Goal: Task Accomplishment & Management: Manage account settings

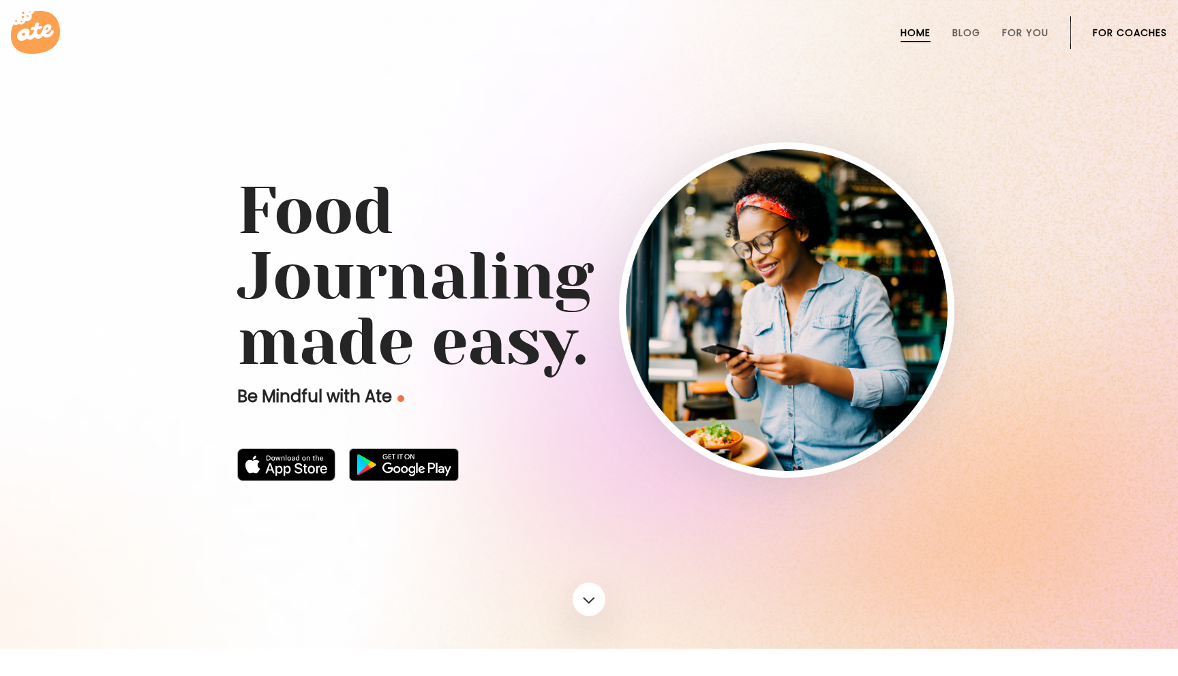
click at [1107, 32] on link "For Coaches" at bounding box center [1130, 32] width 74 height 11
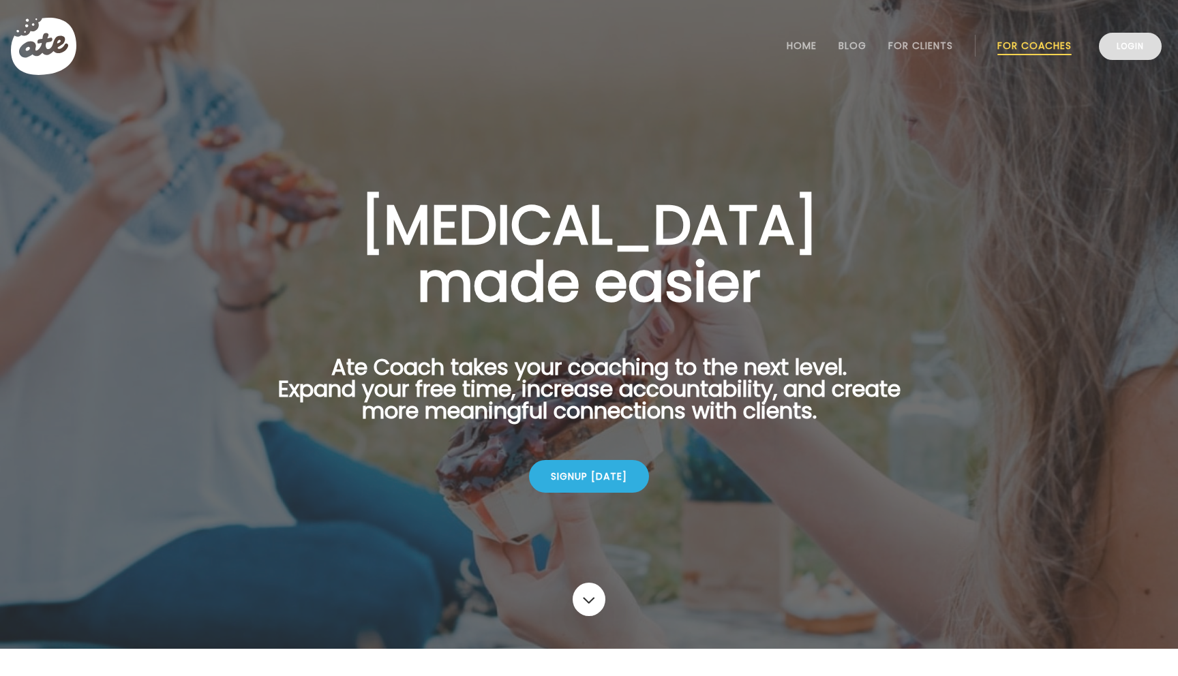
click at [1135, 48] on link "Login" at bounding box center [1130, 46] width 63 height 27
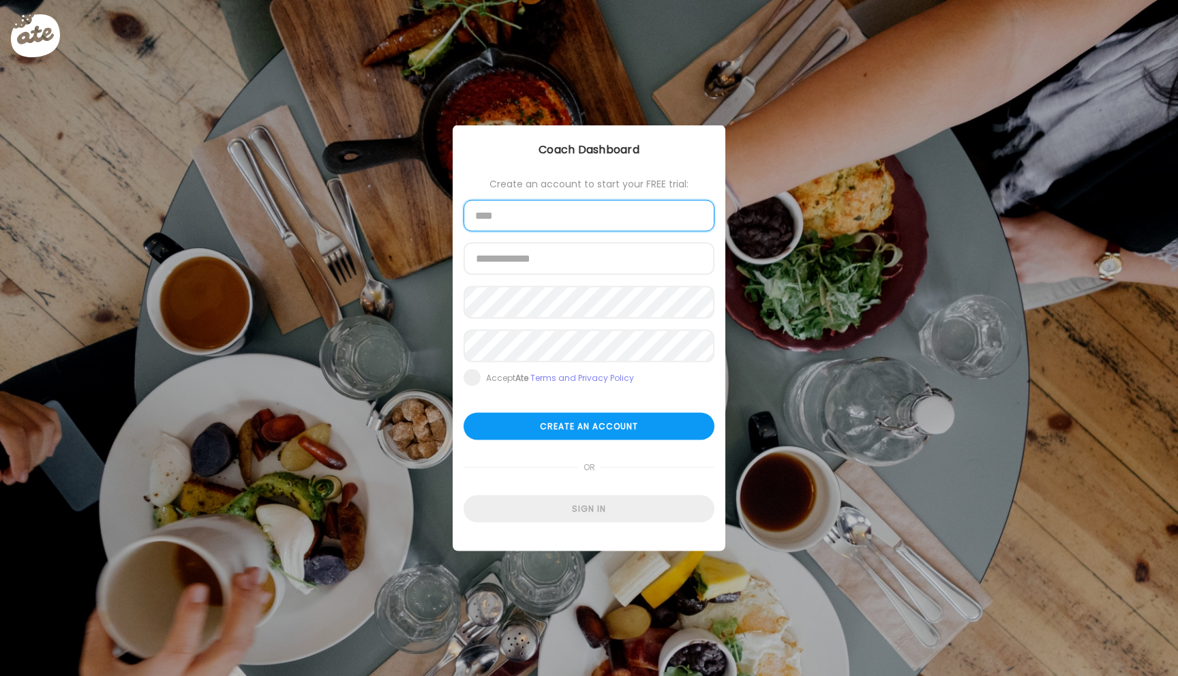
click at [586, 215] on input "text" at bounding box center [589, 215] width 251 height 31
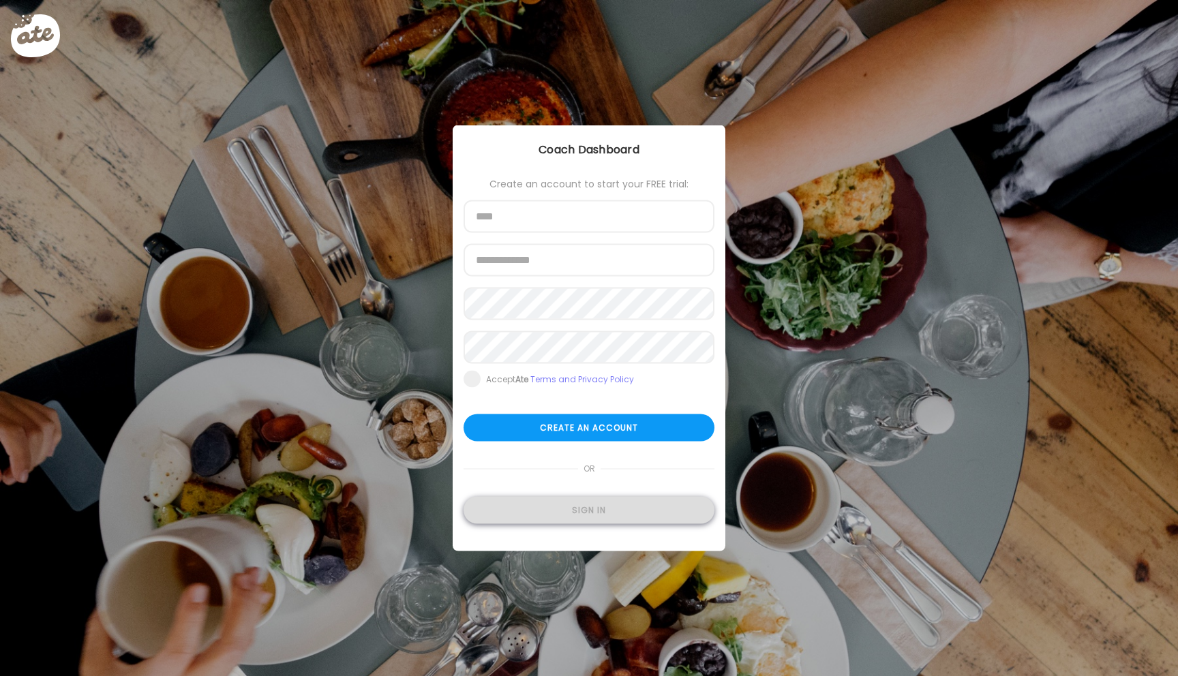
click at [574, 509] on div "Sign in" at bounding box center [589, 510] width 251 height 27
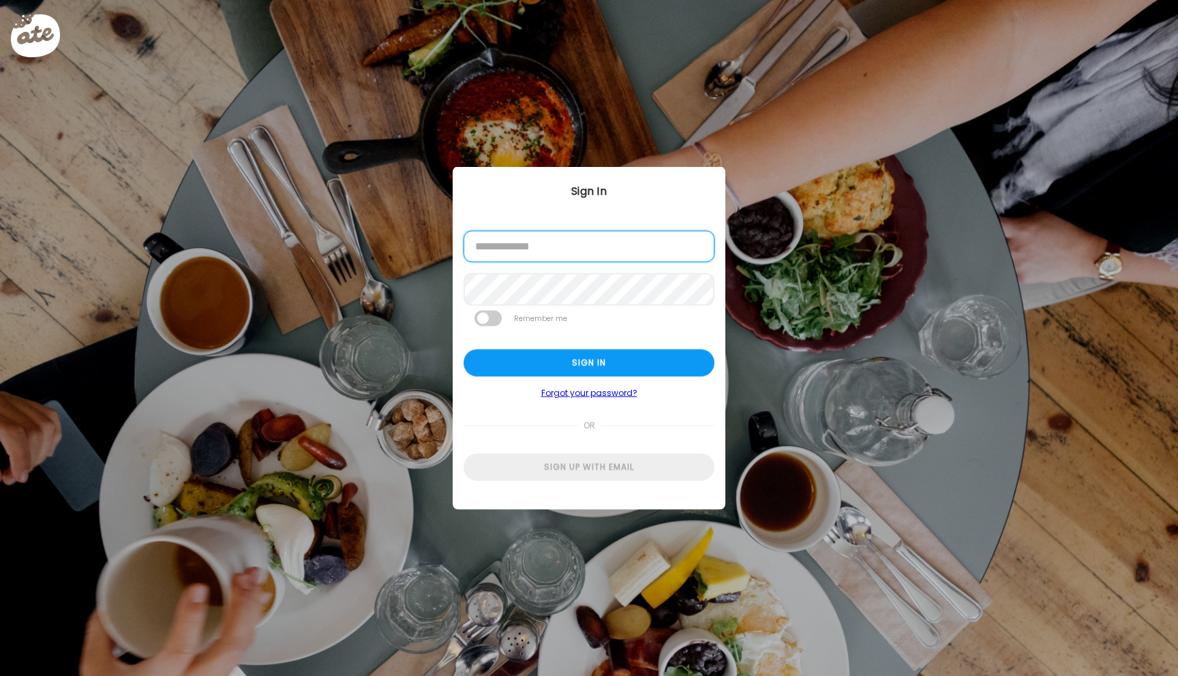
click at [554, 239] on input "email" at bounding box center [589, 246] width 251 height 31
type input "**********"
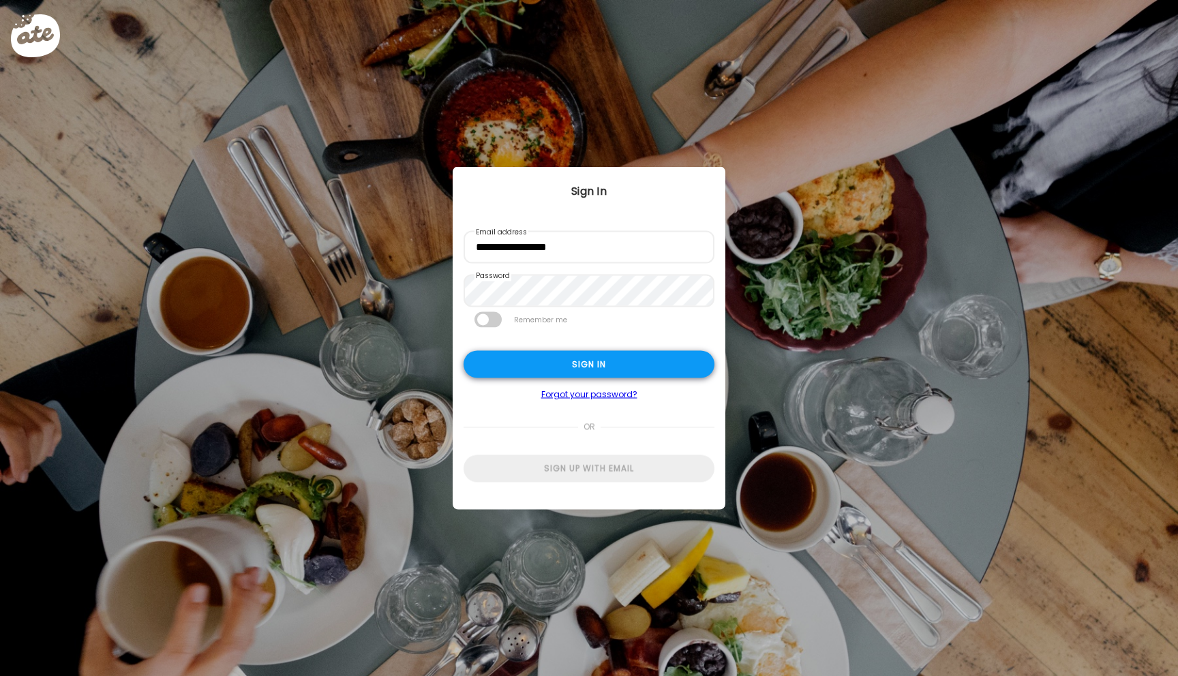
click at [509, 363] on div "Sign in" at bounding box center [589, 364] width 251 height 27
type input "*****"
type input "**********"
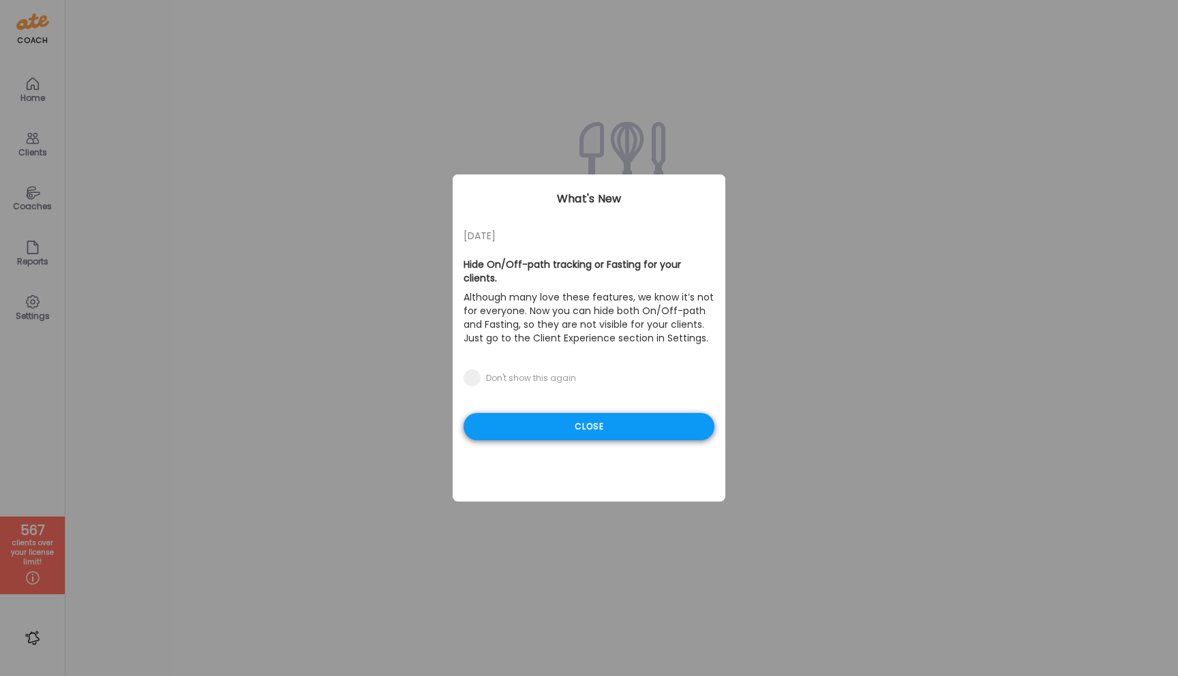
click at [587, 413] on div "Close" at bounding box center [589, 426] width 251 height 27
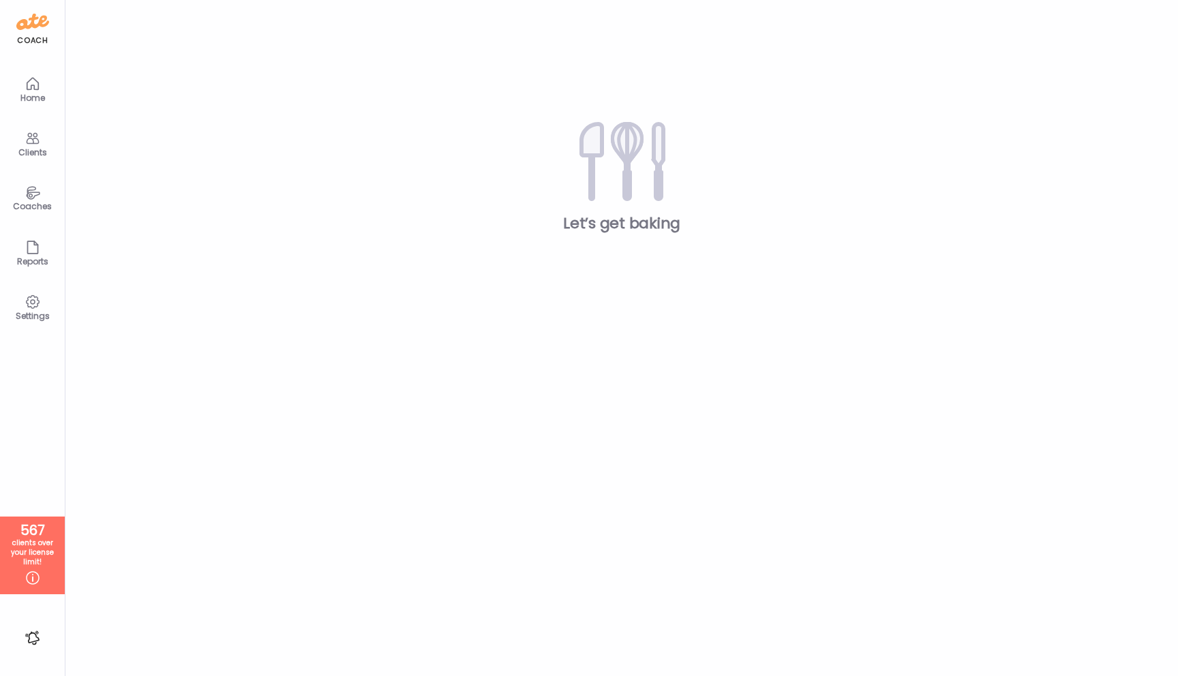
click at [29, 194] on icon at bounding box center [33, 192] width 14 height 13
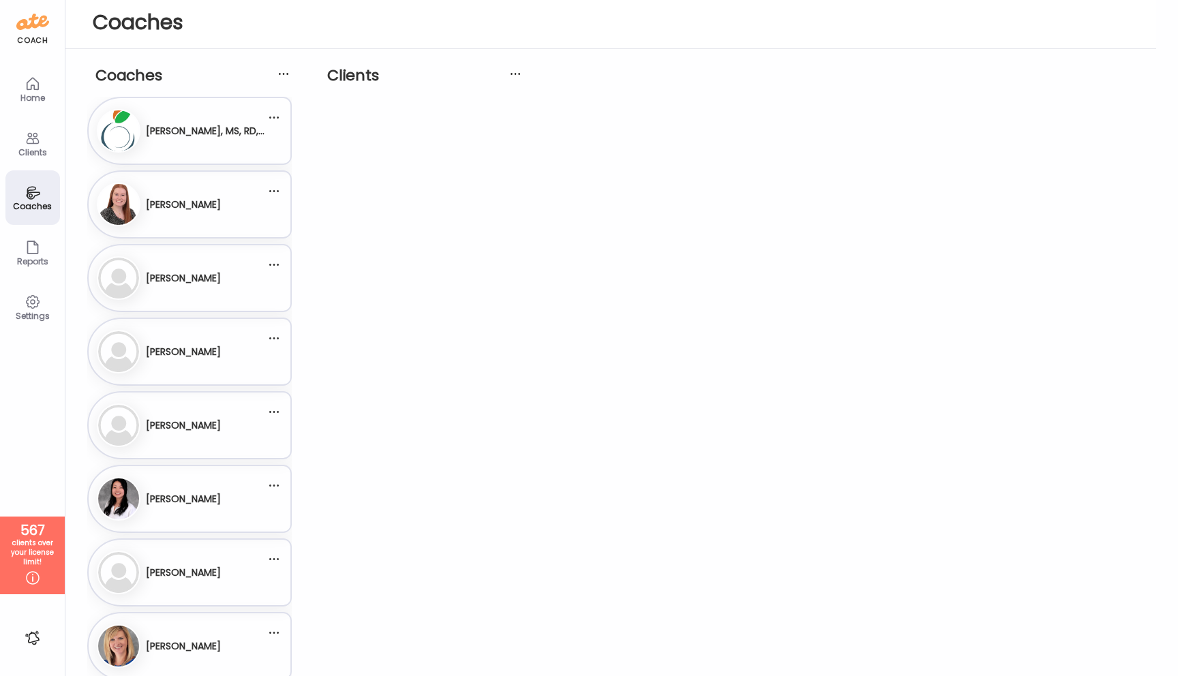
click at [31, 317] on div "Settings" at bounding box center [32, 316] width 49 height 9
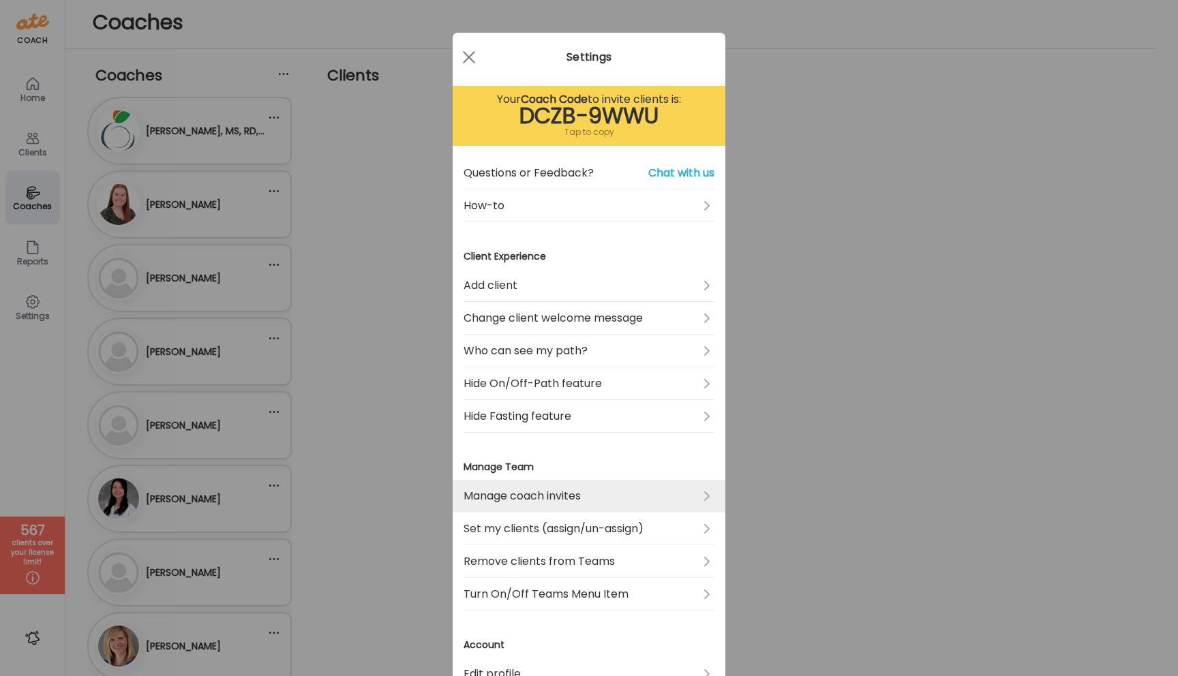
click at [546, 502] on link "Manage coach invites" at bounding box center [589, 496] width 251 height 33
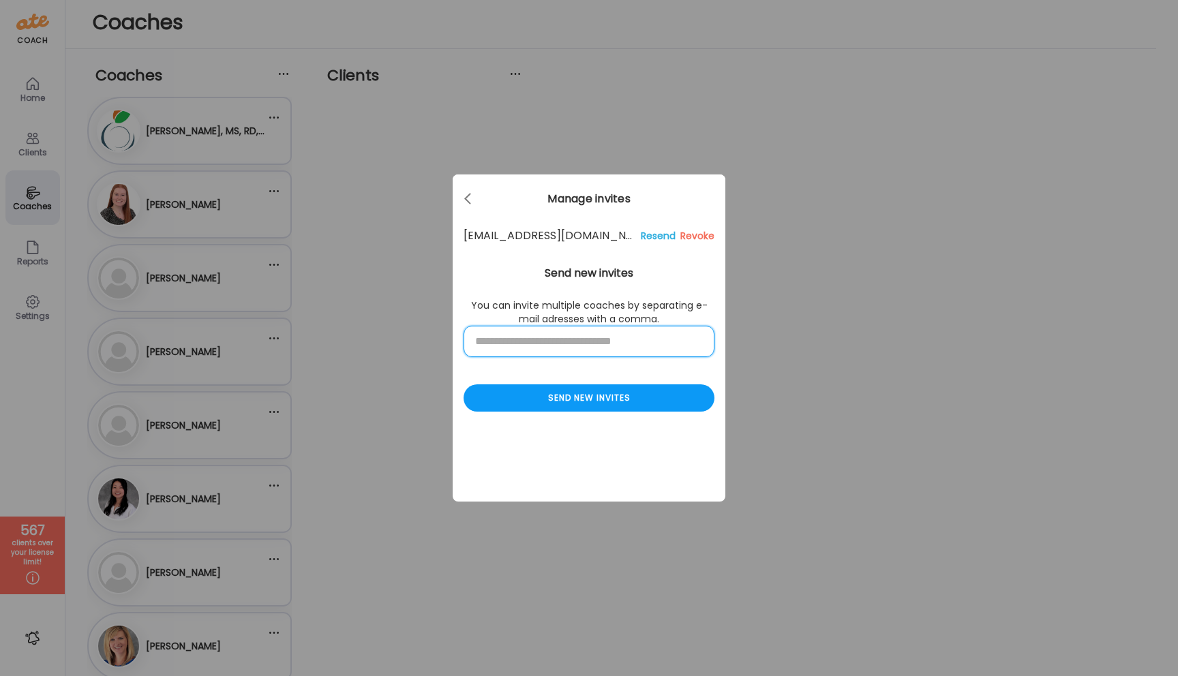
click at [583, 338] on input "text" at bounding box center [589, 341] width 251 height 31
type input "**********"
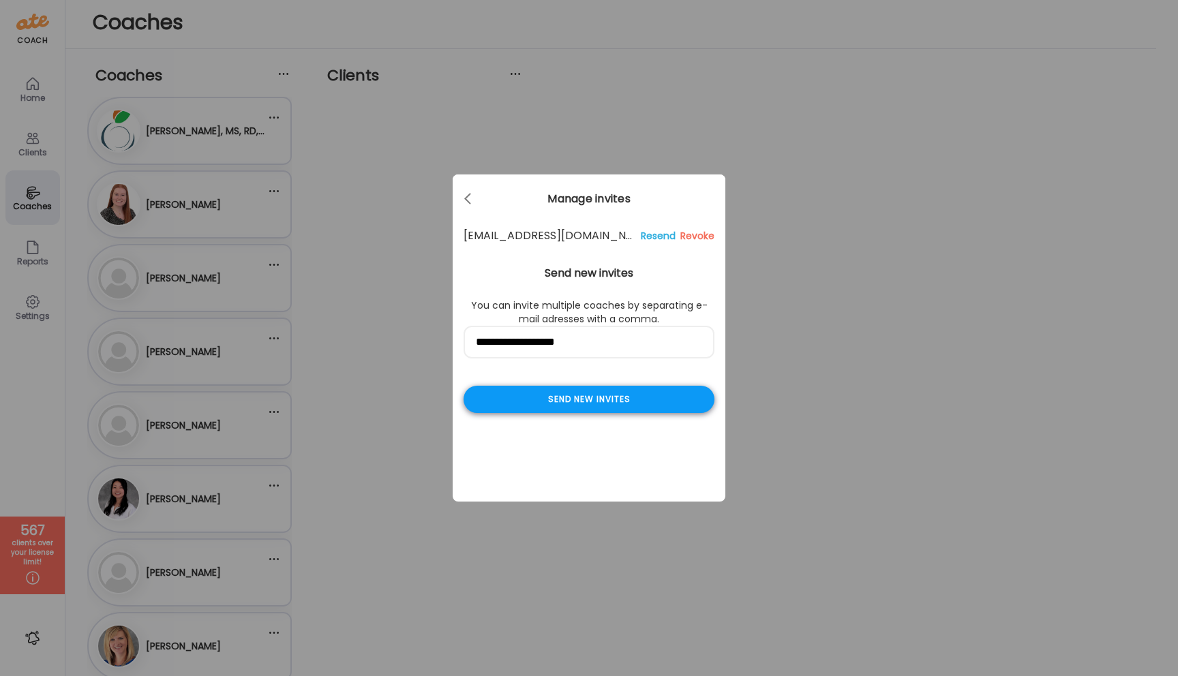
click at [607, 402] on div "Send new invites" at bounding box center [589, 399] width 251 height 27
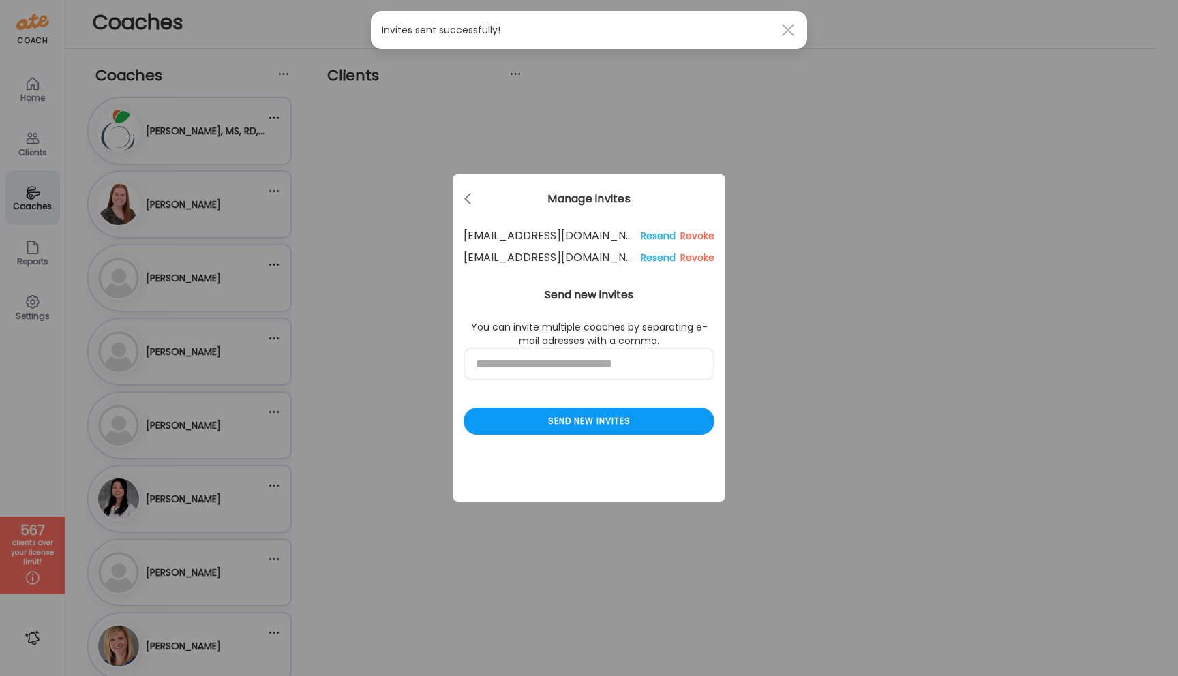
click at [788, 35] on div at bounding box center [788, 29] width 27 height 27
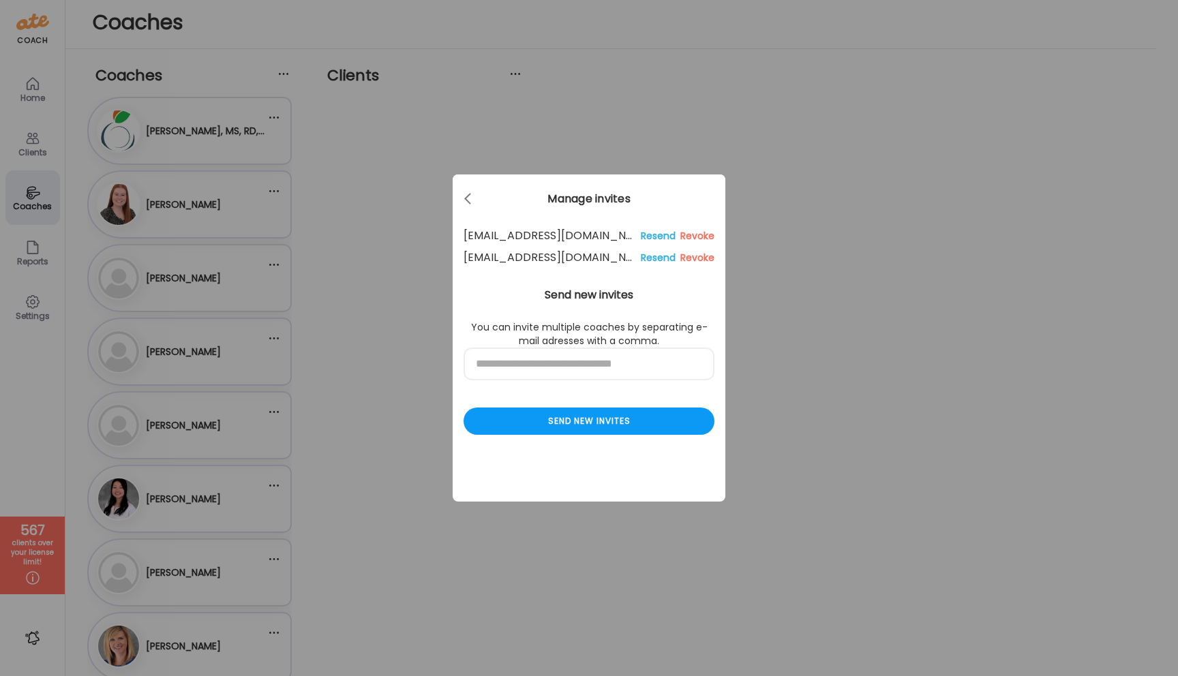
click at [411, 208] on div "Ate Coach Dashboard Wahoo! It’s official Take a moment to set up your Coach Pro…" at bounding box center [589, 338] width 1178 height 676
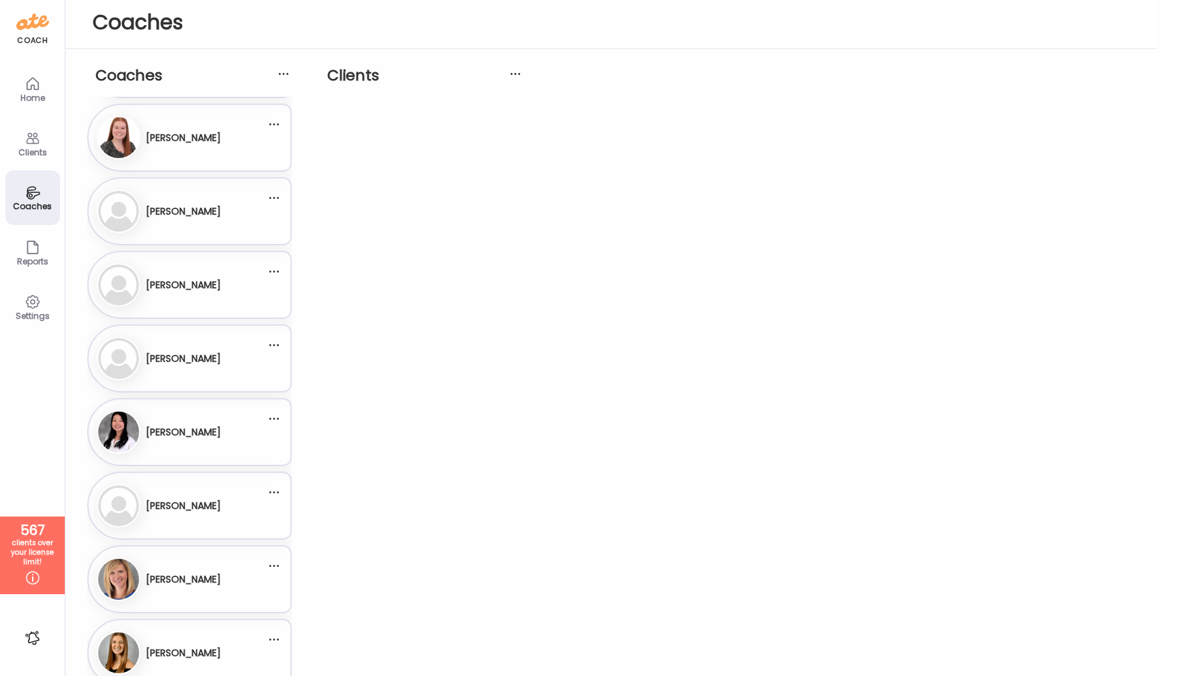
scroll to position [160, 0]
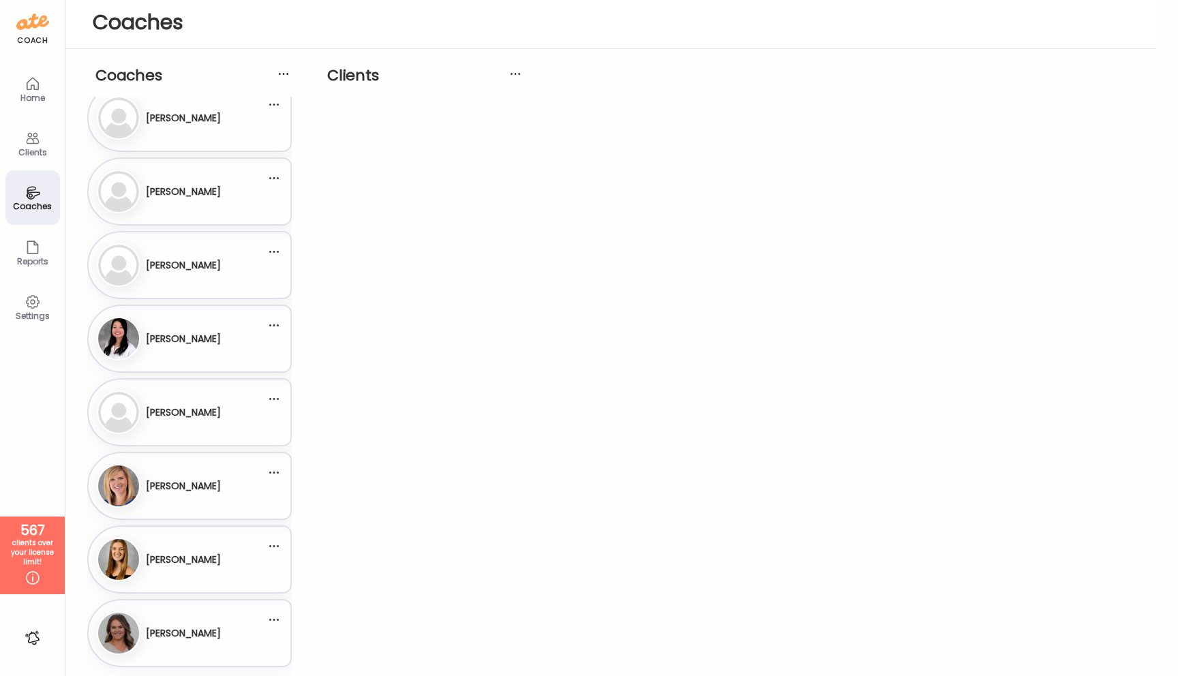
click at [37, 136] on icon at bounding box center [33, 138] width 16 height 16
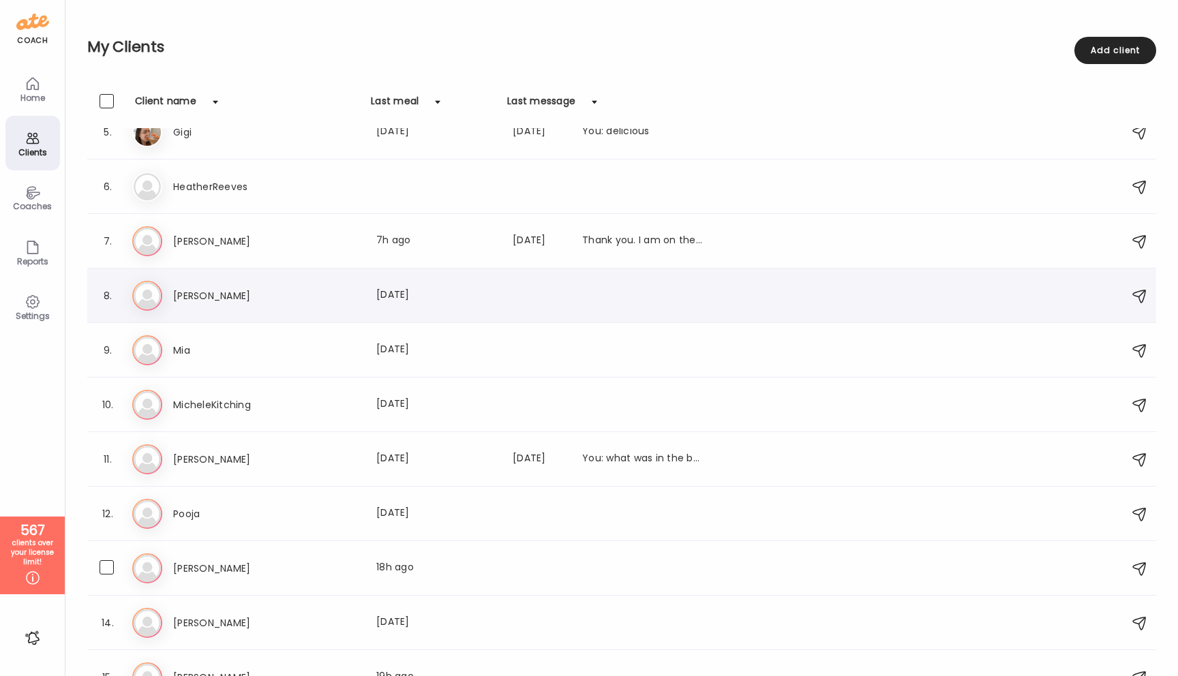
scroll to position [195, 0]
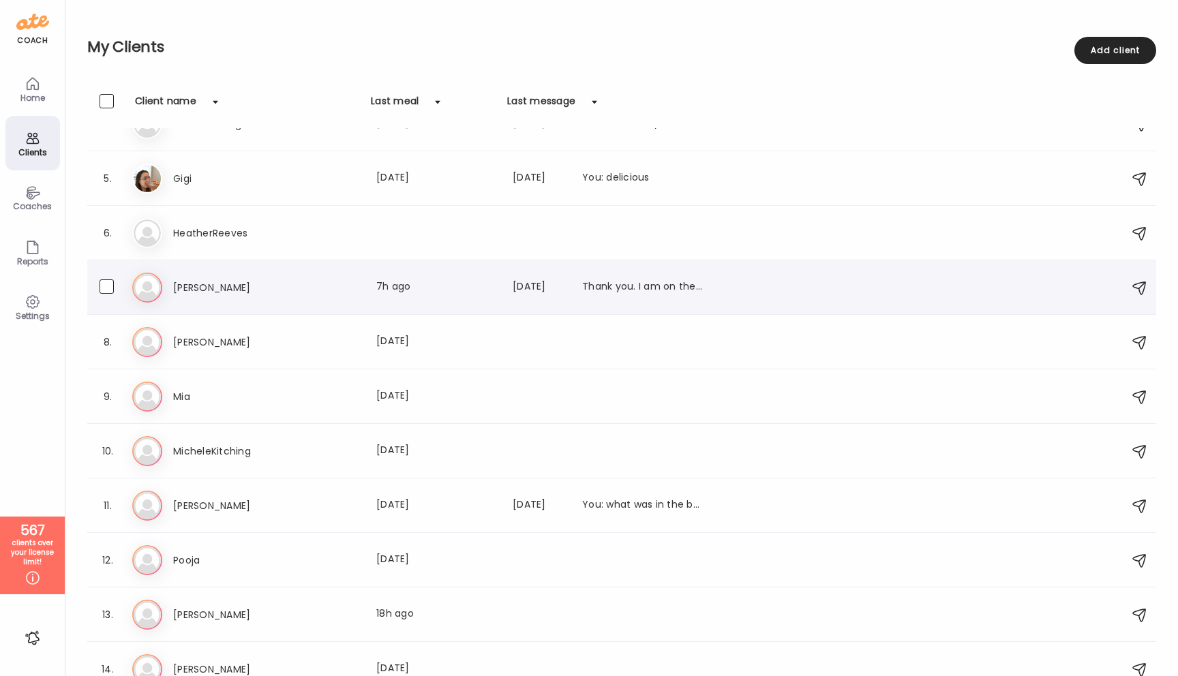
click at [188, 297] on div "Ke Kellie Fowler Last meal: 7h ago Last message: 1599d ago Thank you. I am on t…" at bounding box center [623, 288] width 983 height 30
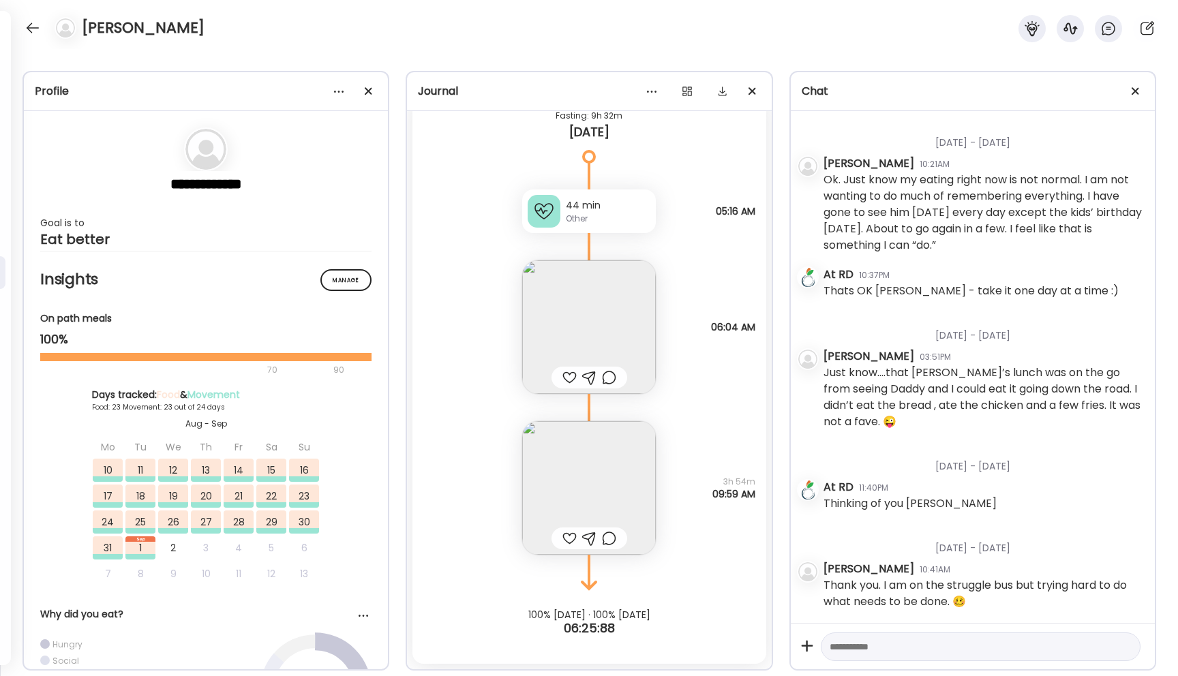
scroll to position [12549, 0]
click at [371, 91] on div at bounding box center [368, 91] width 27 height 27
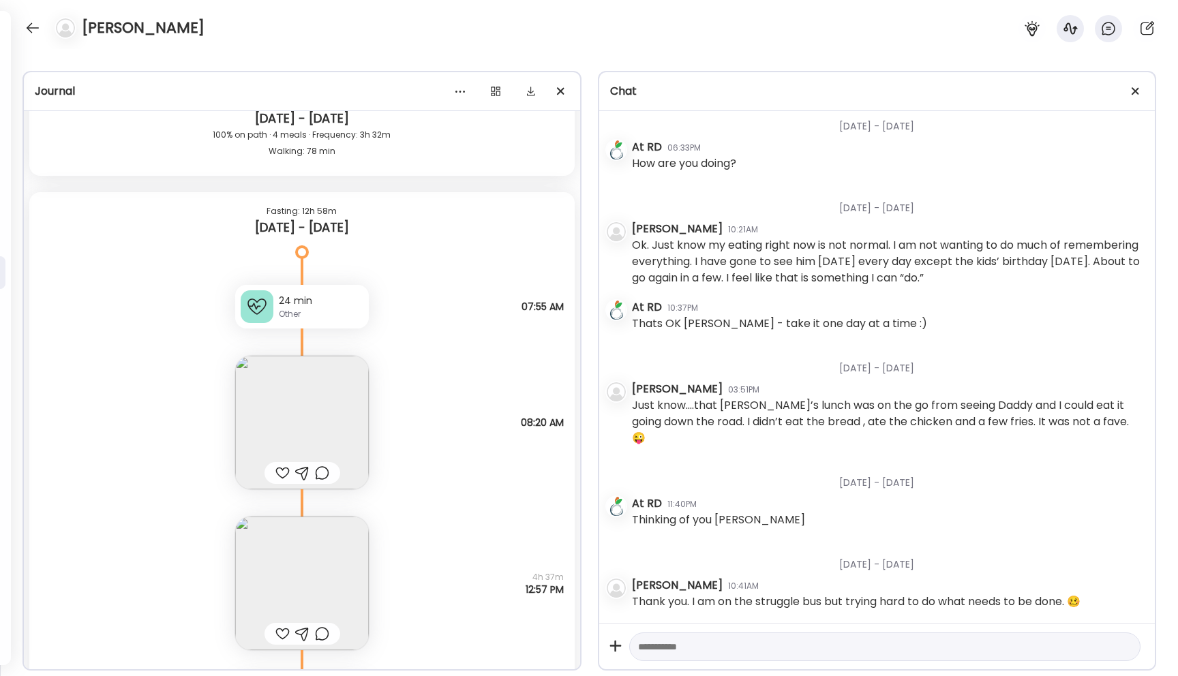
scroll to position [35106, 0]
click at [1134, 89] on div at bounding box center [1135, 91] width 27 height 27
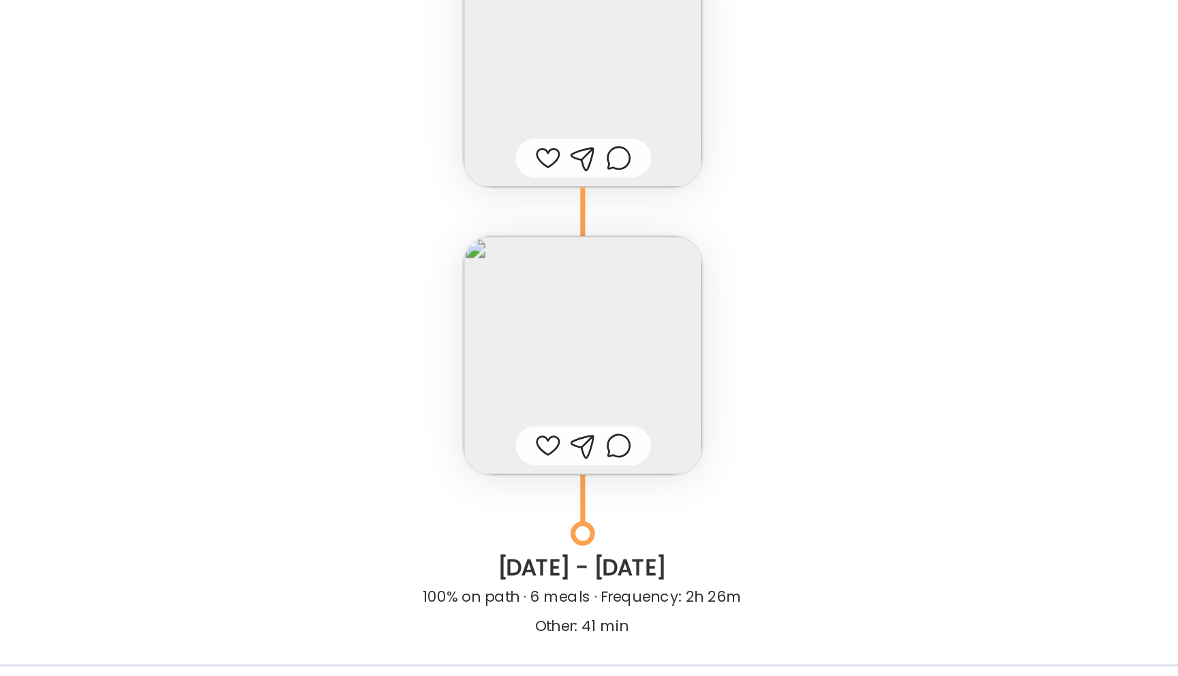
scroll to position [0, 0]
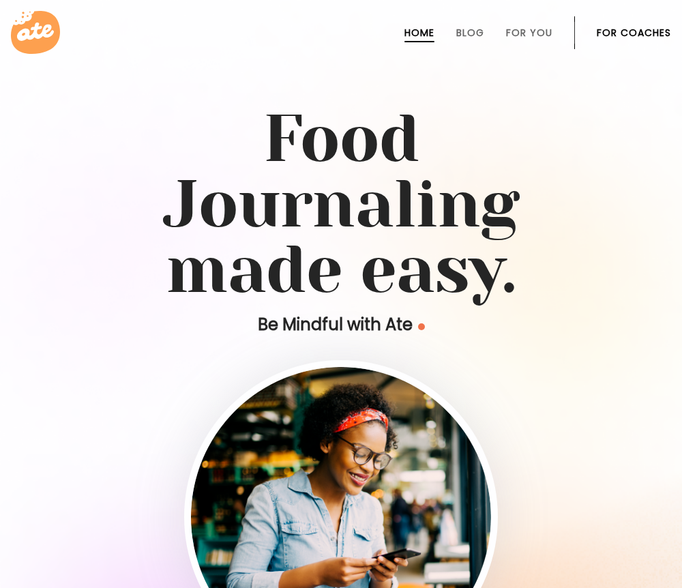
click at [621, 31] on link "For Coaches" at bounding box center [634, 32] width 74 height 11
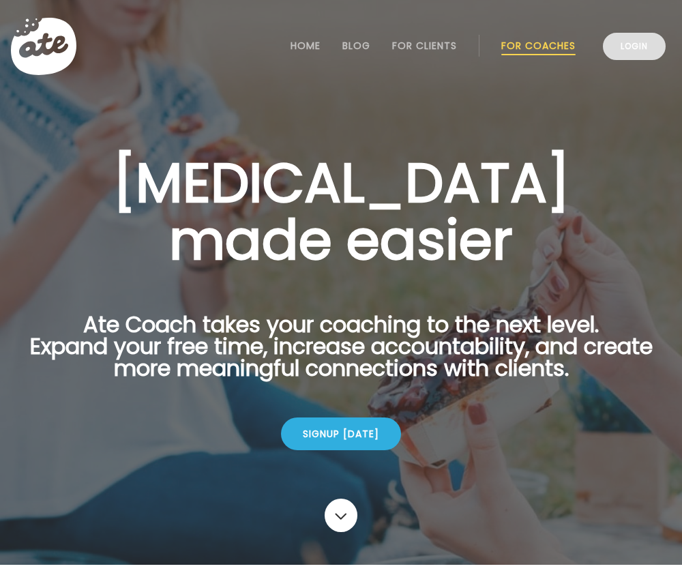
click at [617, 42] on link "Login" at bounding box center [634, 46] width 63 height 27
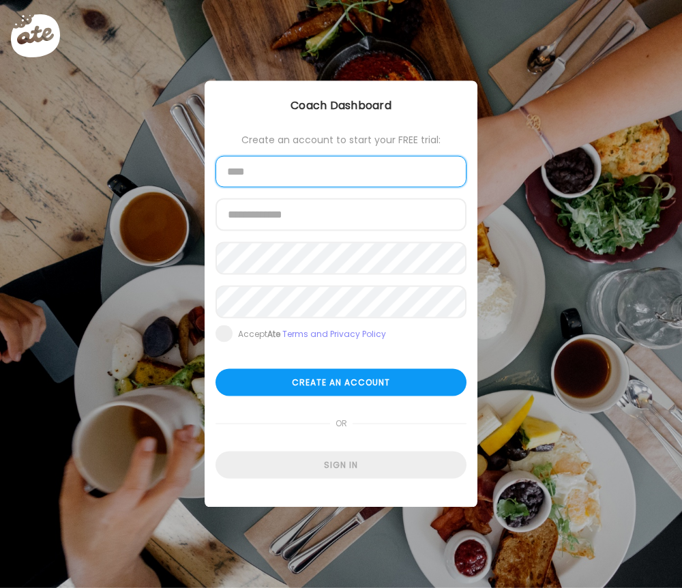
click at [405, 169] on input "text" at bounding box center [340, 171] width 251 height 31
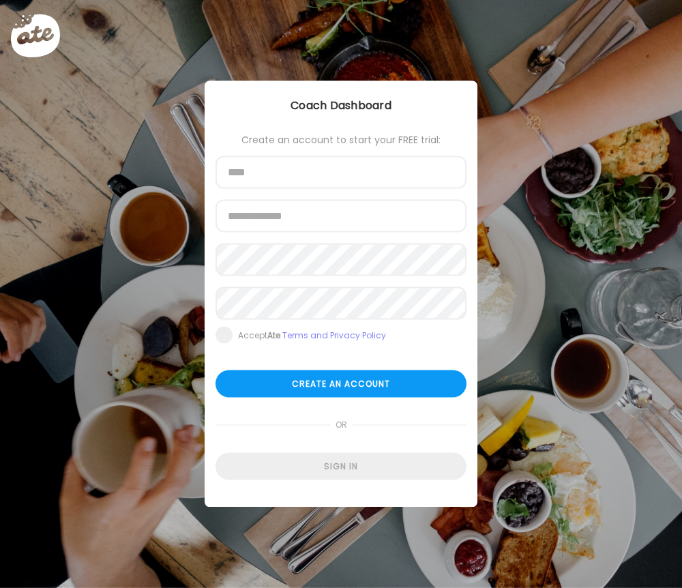
click at [452, 132] on div "Create an account to start your FREE trial: Name Email address Password Re-ente…" at bounding box center [341, 294] width 273 height 426
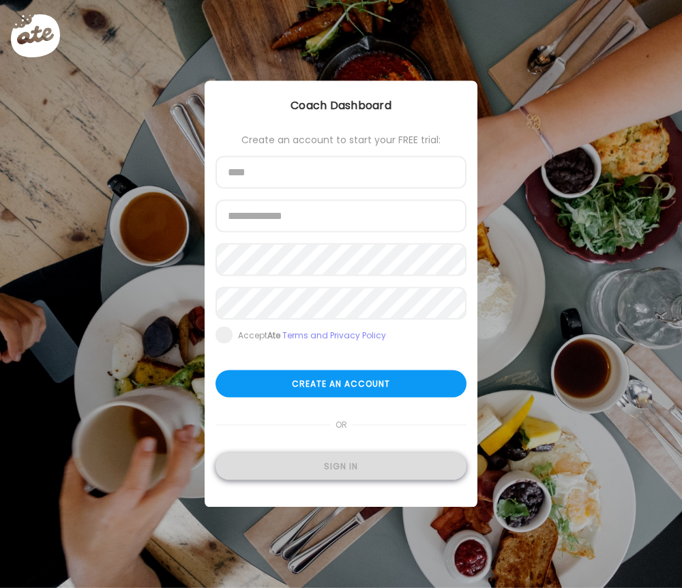
click at [348, 473] on div "Sign in" at bounding box center [340, 466] width 251 height 27
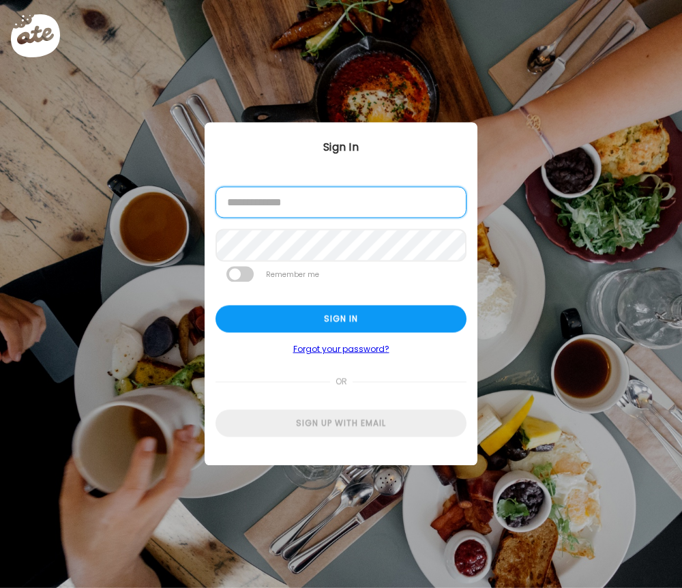
click at [325, 200] on input "email" at bounding box center [340, 202] width 251 height 31
type input "**********"
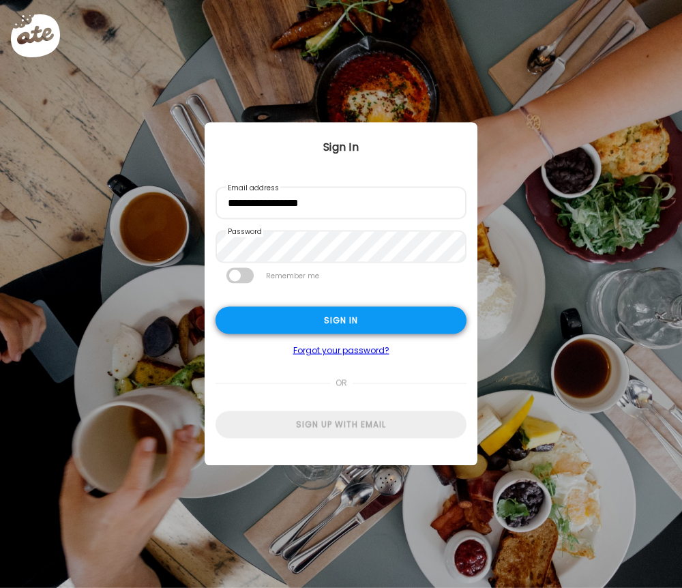
click at [259, 325] on div "Sign in" at bounding box center [340, 320] width 251 height 27
type input "*****"
type input "**********"
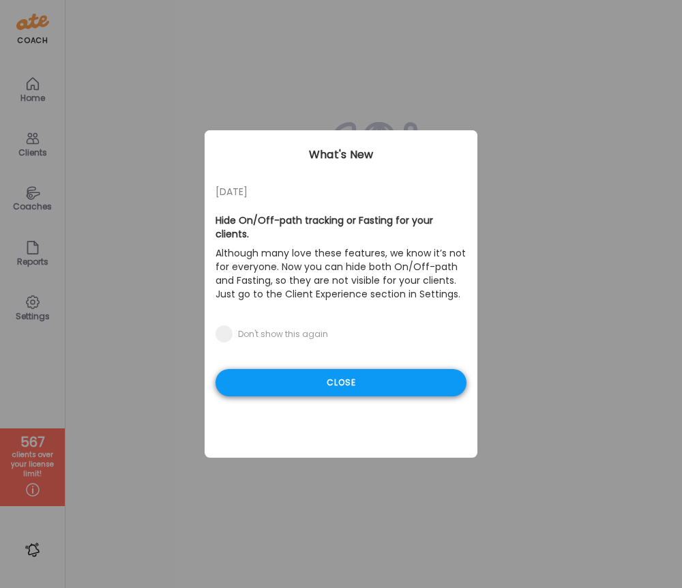
click at [331, 370] on div "Close" at bounding box center [340, 382] width 251 height 27
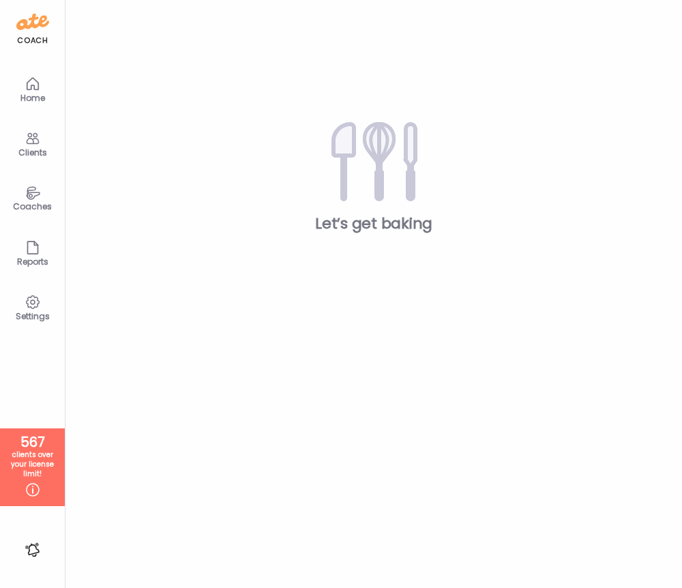
click at [27, 141] on icon at bounding box center [33, 138] width 16 height 16
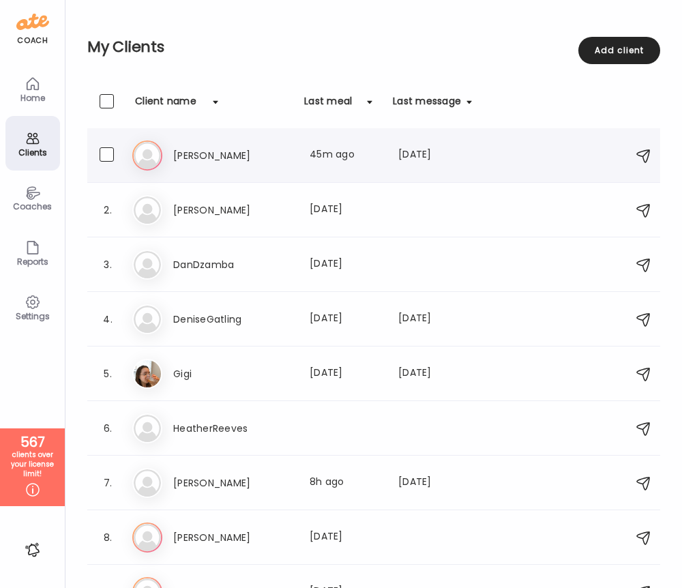
click at [162, 160] on div "B B L Last meal: 45m ago Last message: 1315d ago Hello!" at bounding box center [375, 155] width 487 height 30
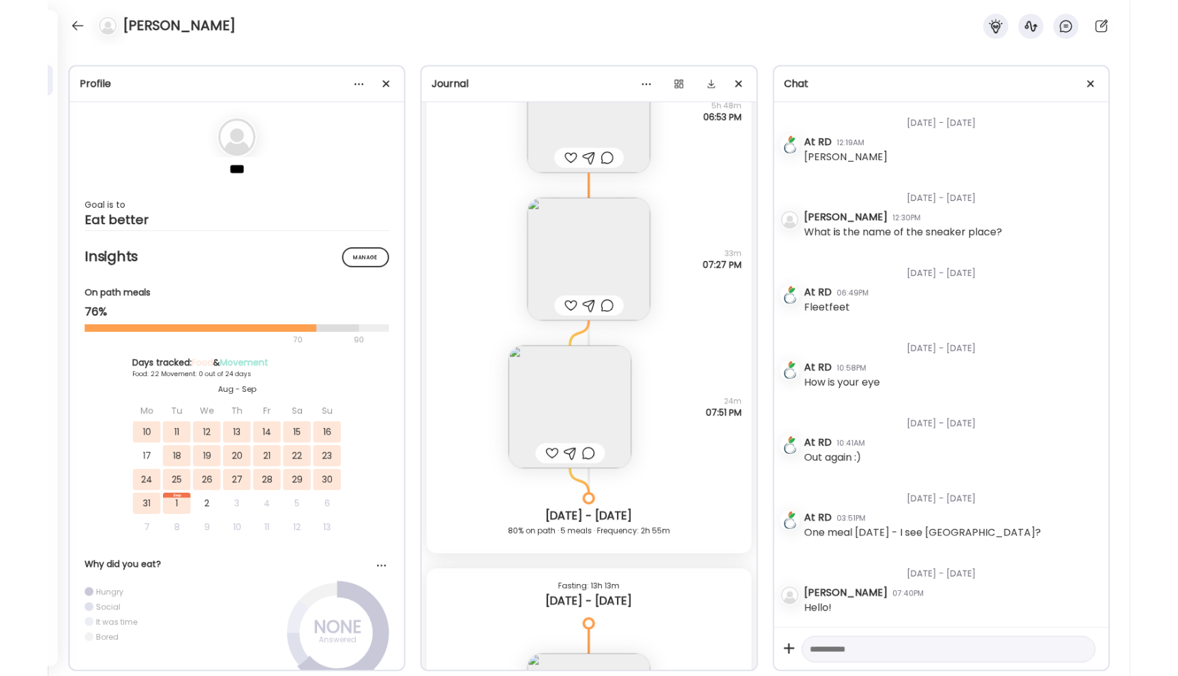
scroll to position [13883, 0]
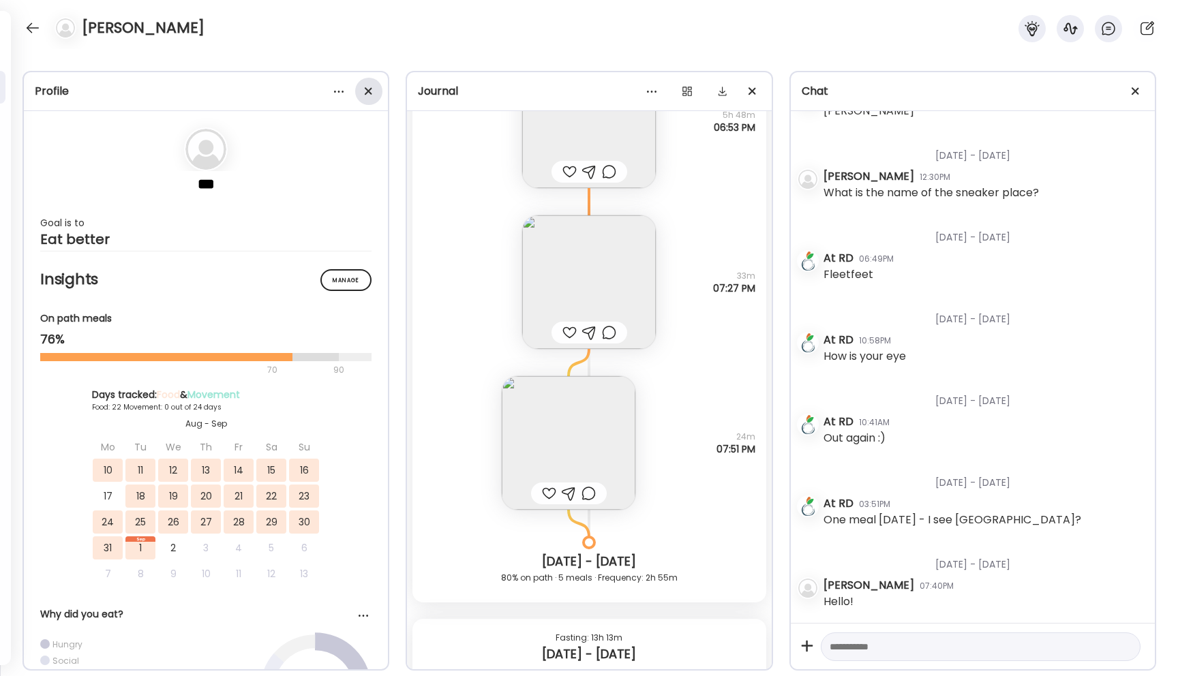
click at [366, 89] on span at bounding box center [369, 91] width 8 height 8
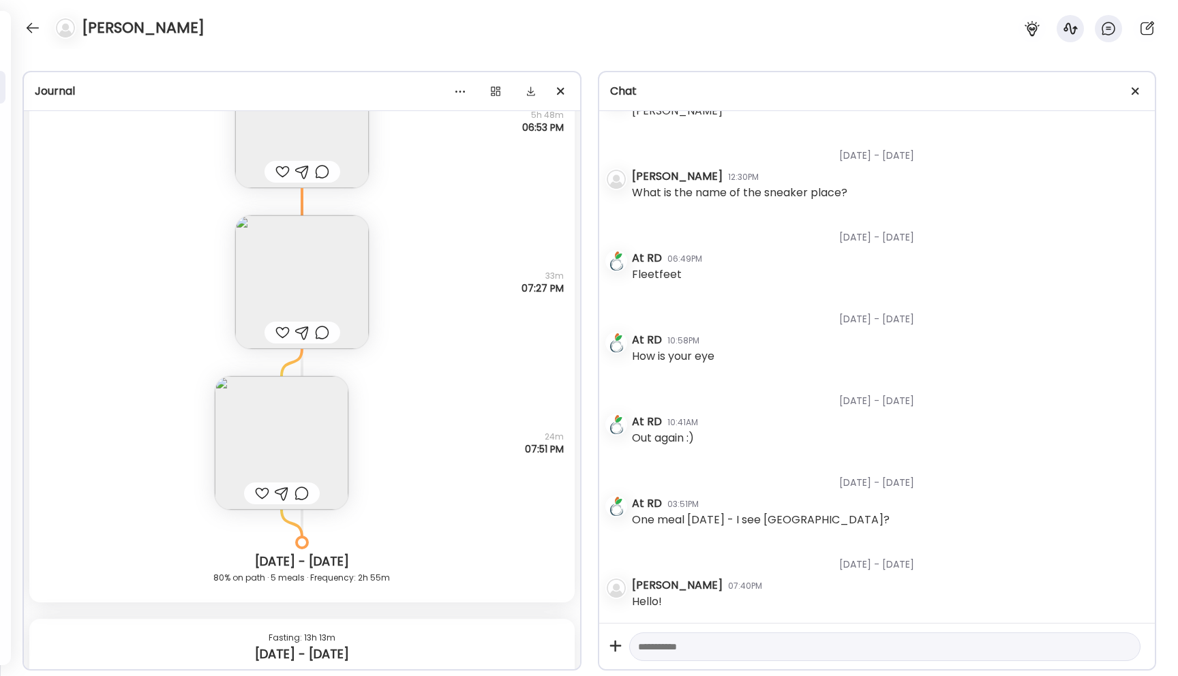
scroll to position [13507, 0]
click at [681, 93] on span at bounding box center [1136, 91] width 8 height 8
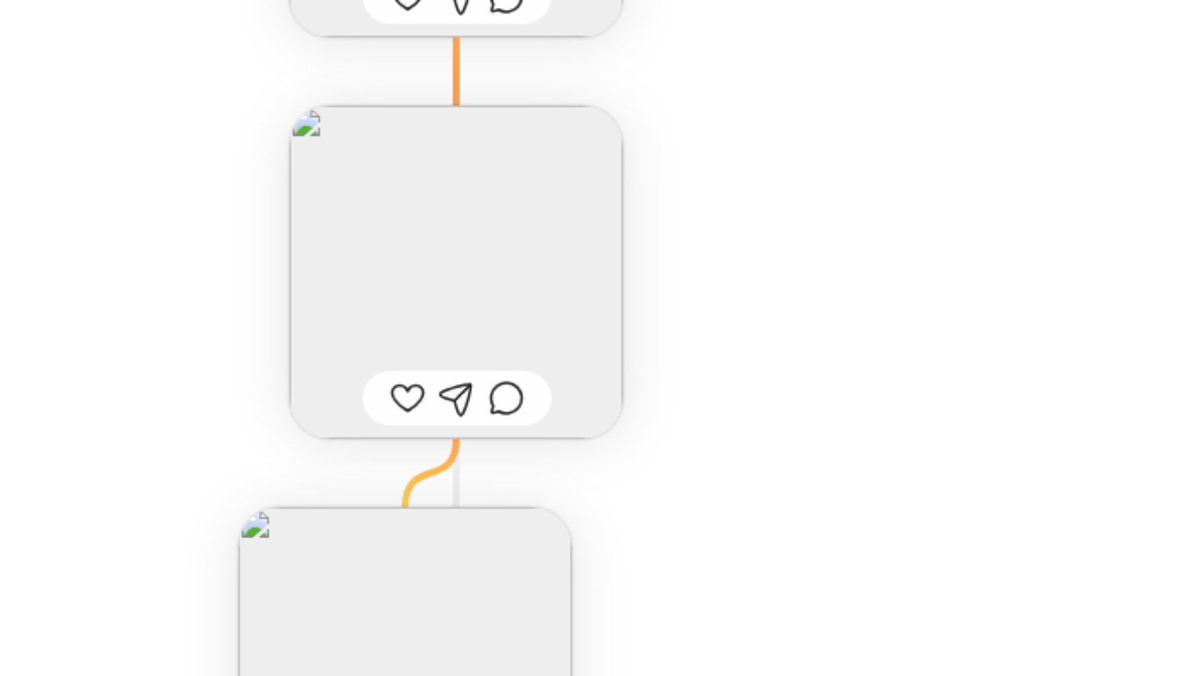
scroll to position [13606, 0]
click at [602, 309] on img at bounding box center [590, 288] width 134 height 134
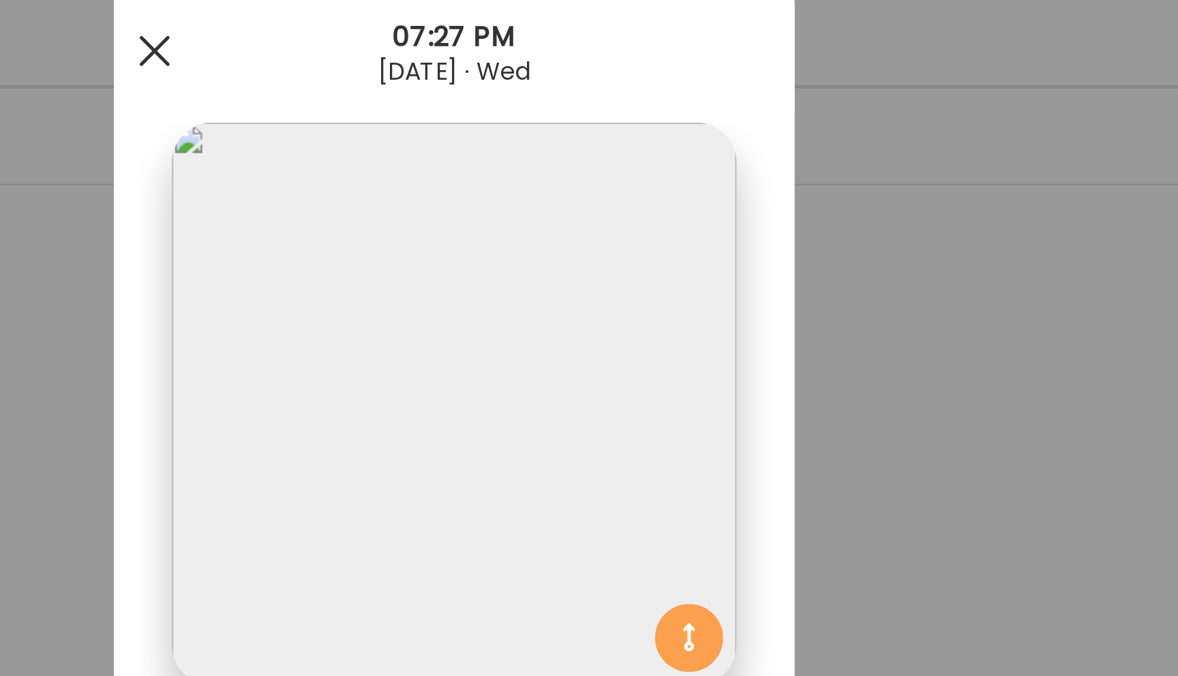
click at [471, 56] on span at bounding box center [469, 57] width 12 height 12
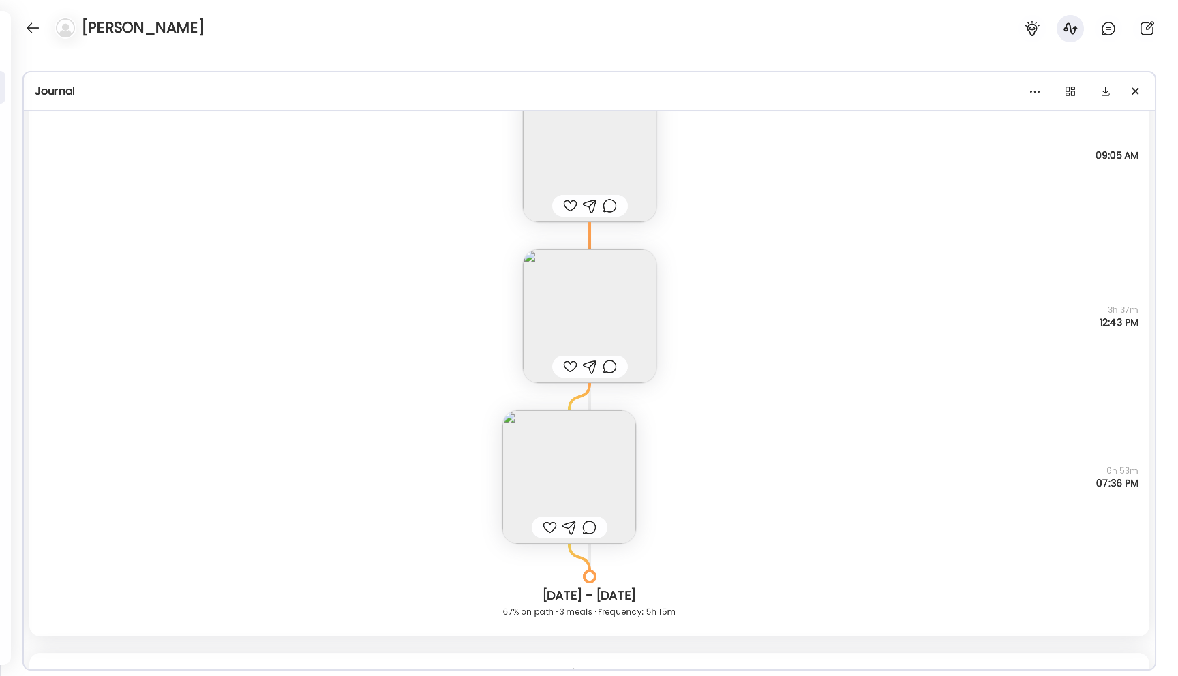
scroll to position [14350, 0]
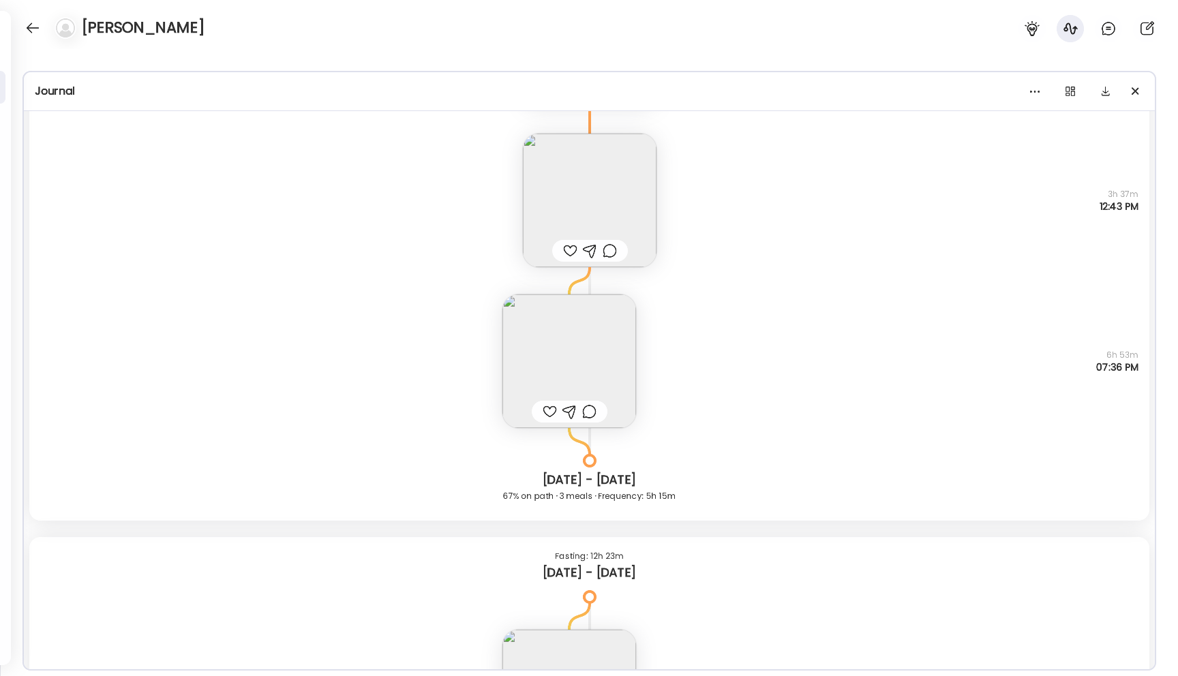
click at [527, 365] on img at bounding box center [570, 362] width 134 height 134
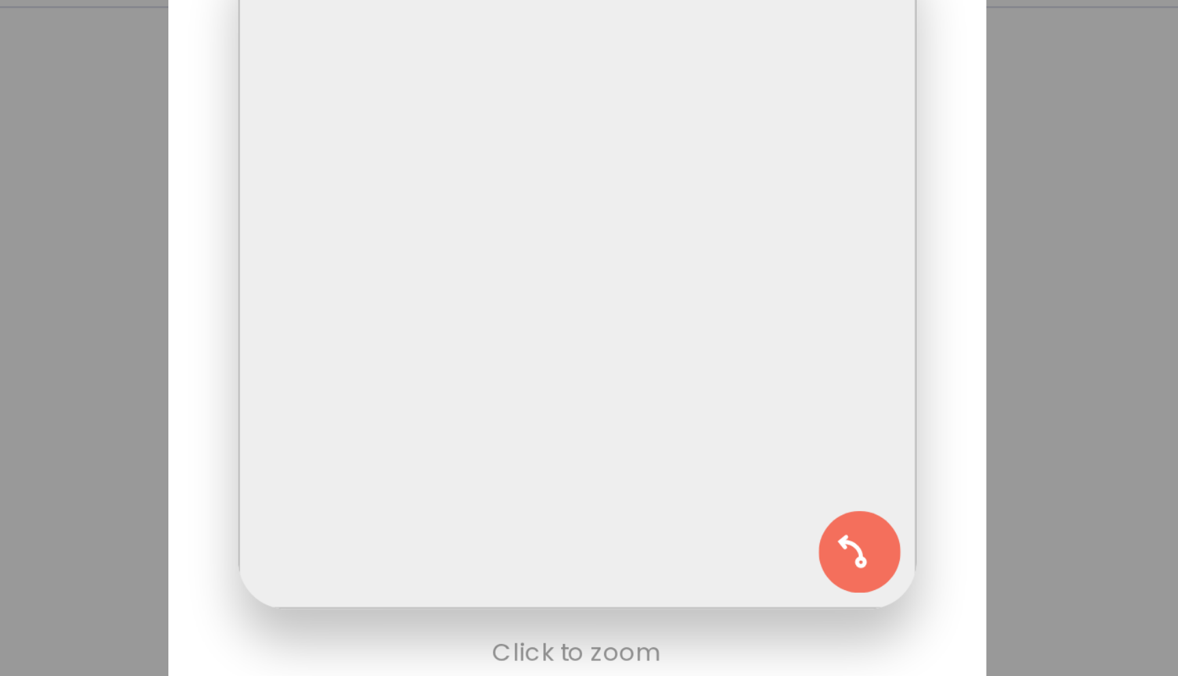
click at [681, 160] on div "Ate Coach Dashboard Wahoo! It’s official Take a moment to set up your Coach Pro…" at bounding box center [589, 338] width 1178 height 676
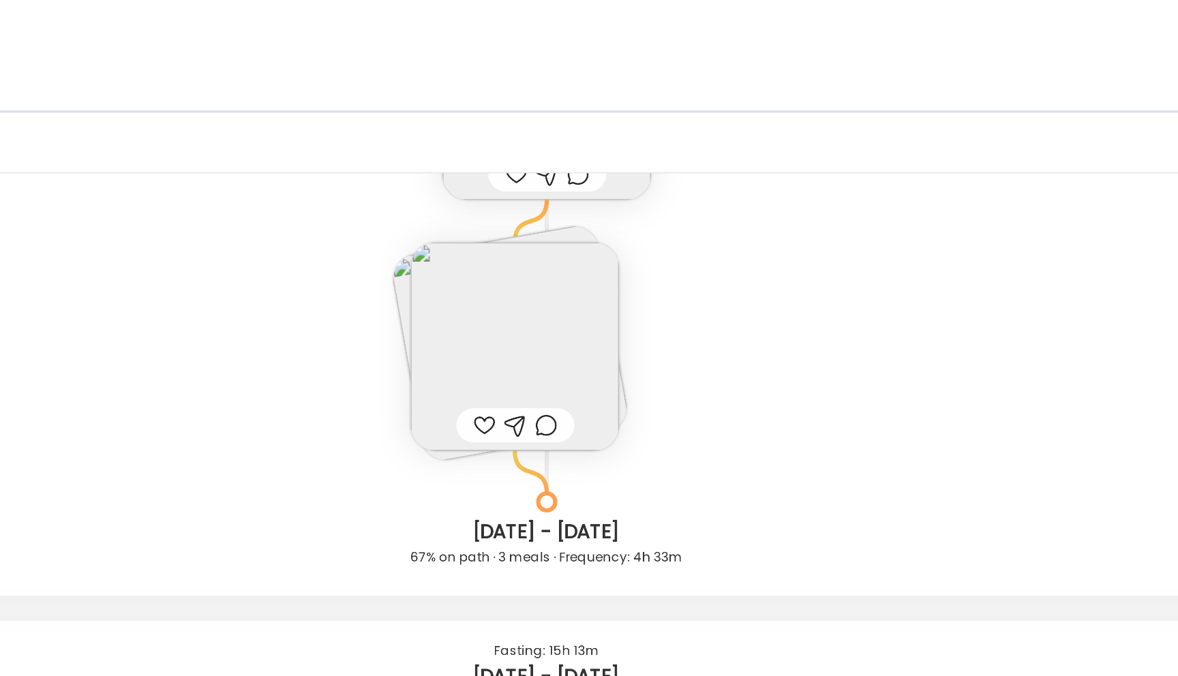
scroll to position [18155, 0]
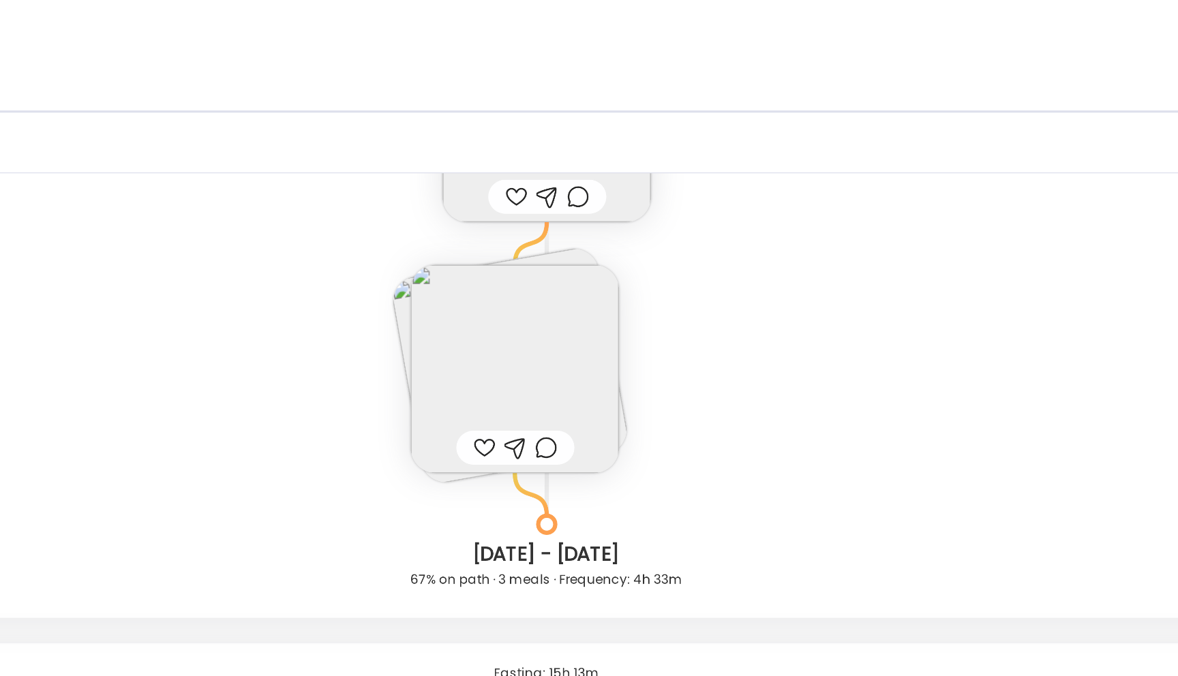
click at [585, 253] on img at bounding box center [570, 237] width 134 height 134
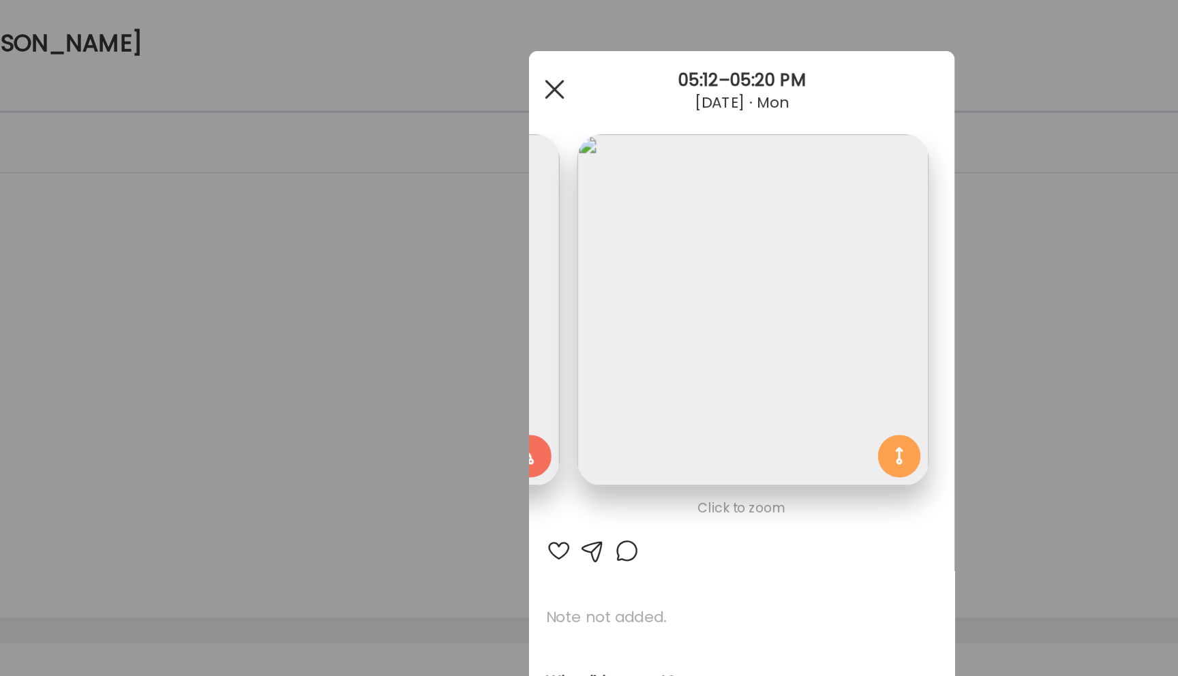
click at [469, 56] on span at bounding box center [469, 57] width 12 height 12
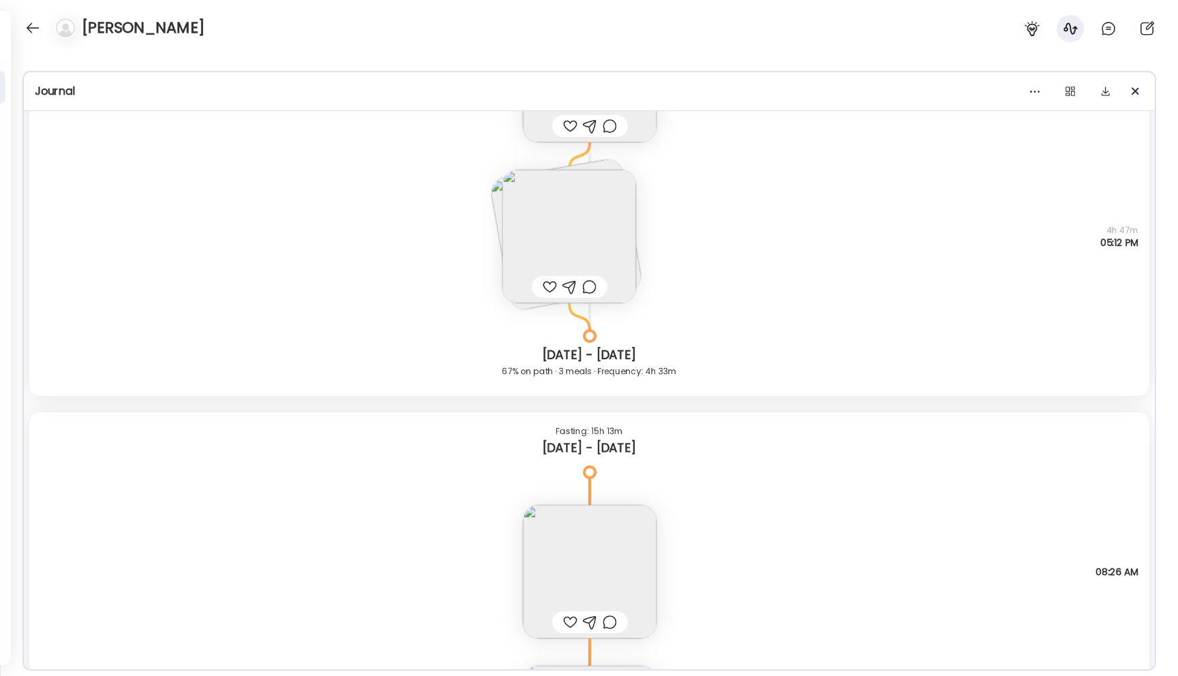
click at [546, 209] on img at bounding box center [570, 237] width 134 height 134
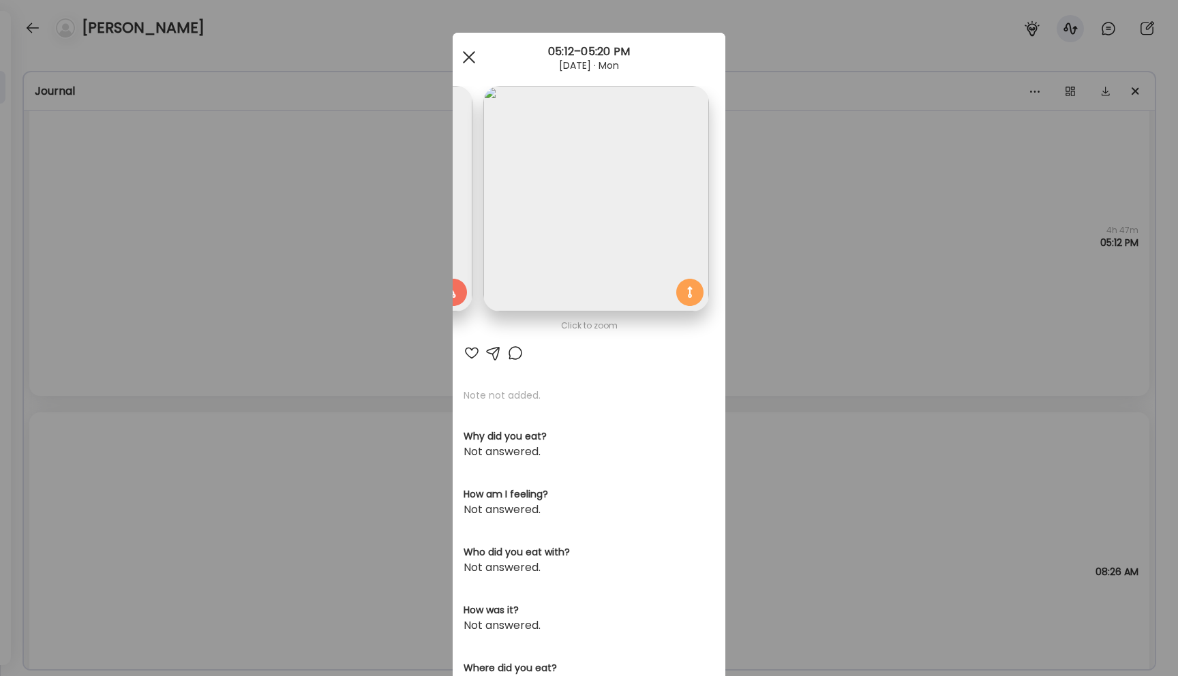
click at [469, 53] on div at bounding box center [469, 57] width 27 height 27
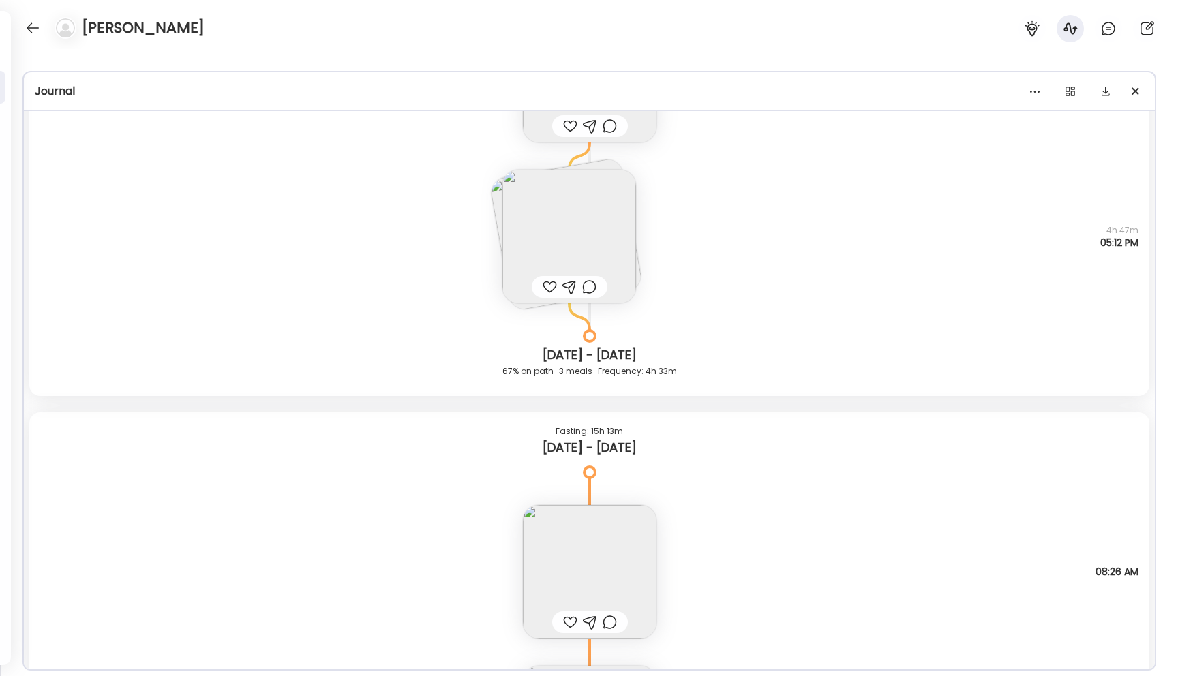
click at [496, 206] on img at bounding box center [565, 234] width 155 height 155
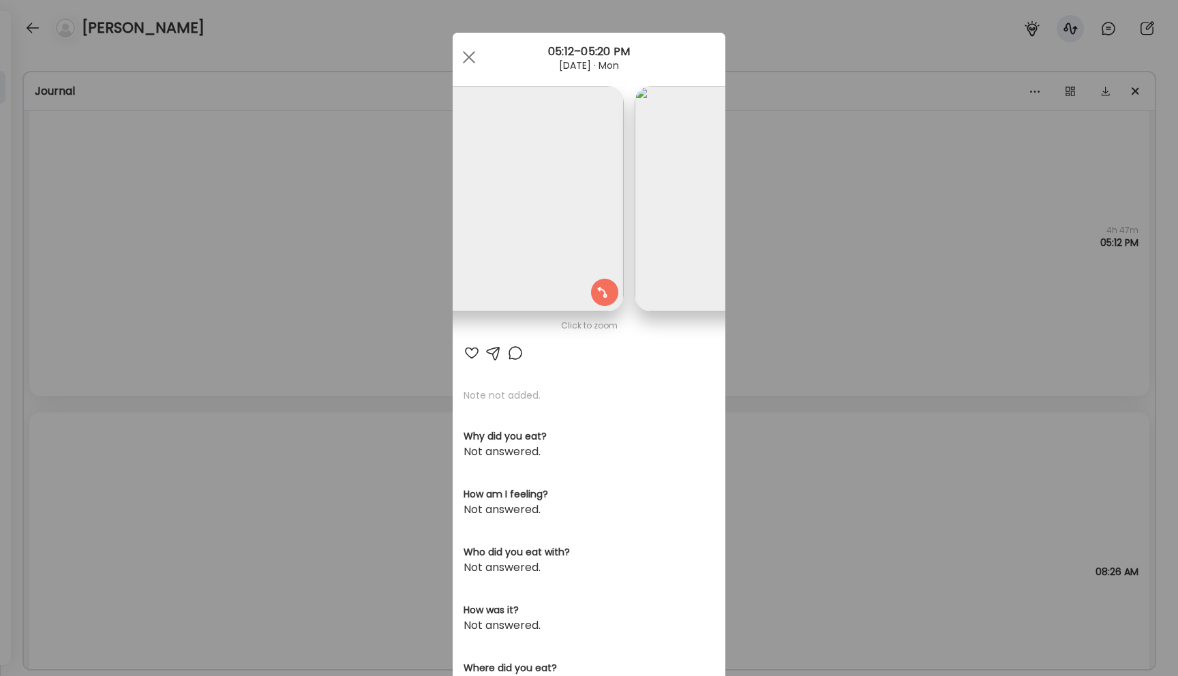
scroll to position [0, 0]
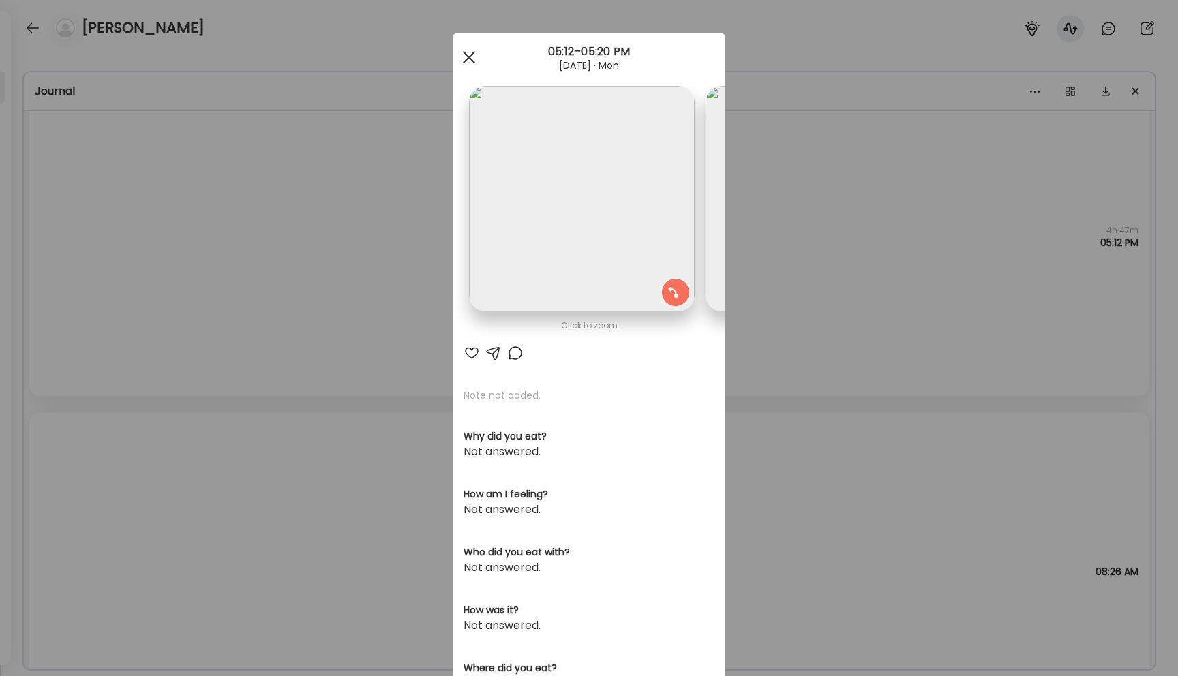
click at [467, 51] on div at bounding box center [469, 57] width 27 height 27
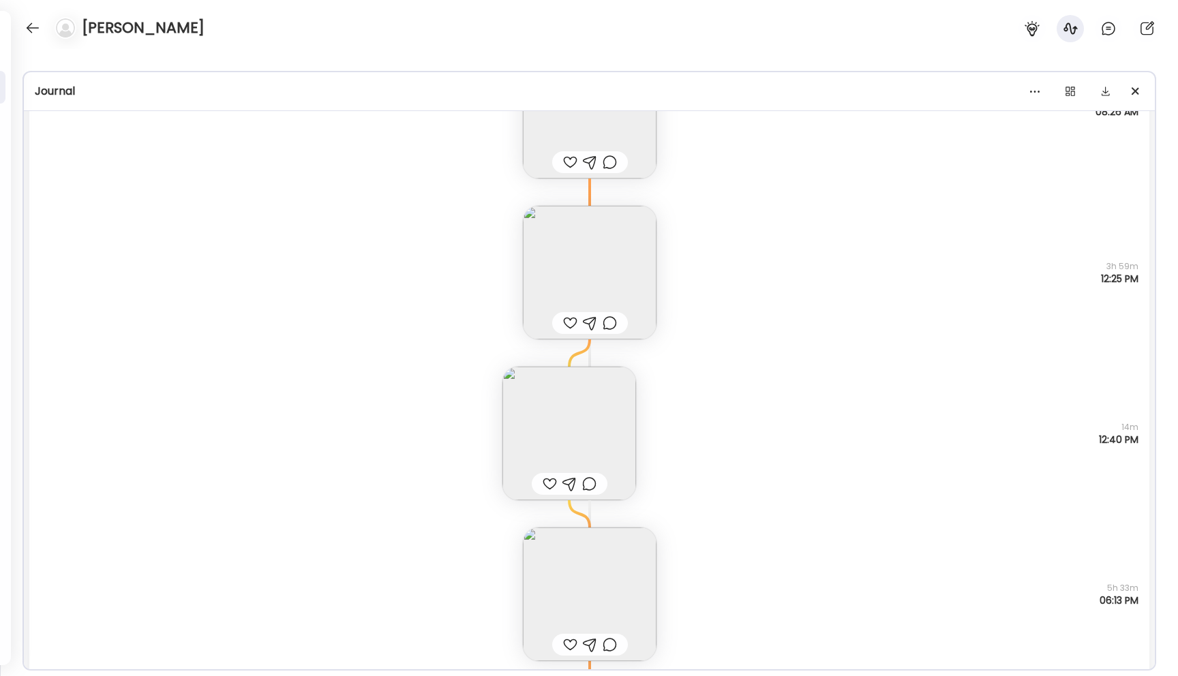
scroll to position [18539, 0]
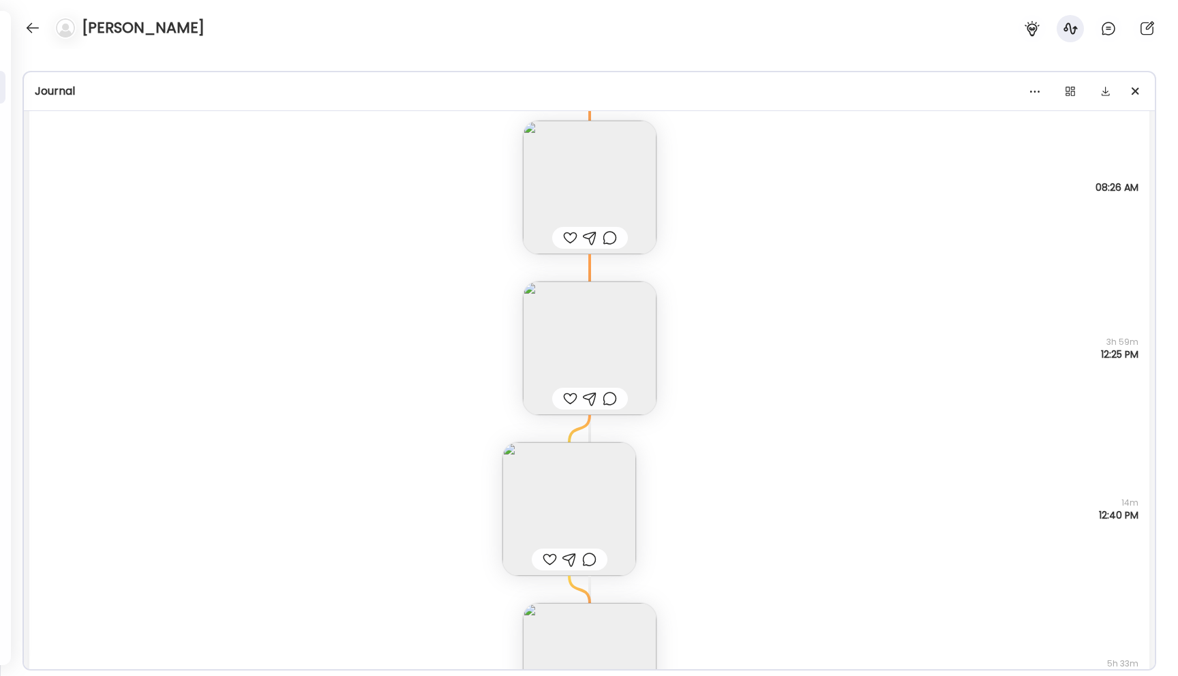
click at [620, 327] on img at bounding box center [590, 349] width 134 height 134
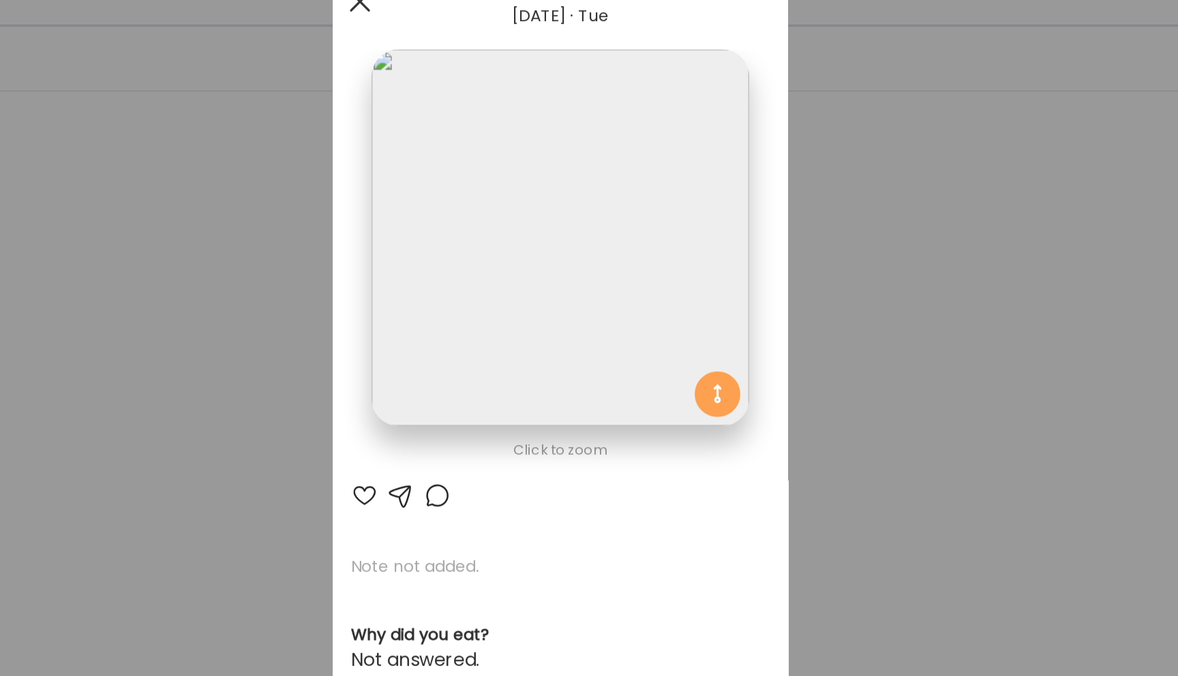
click at [471, 61] on div at bounding box center [469, 57] width 27 height 27
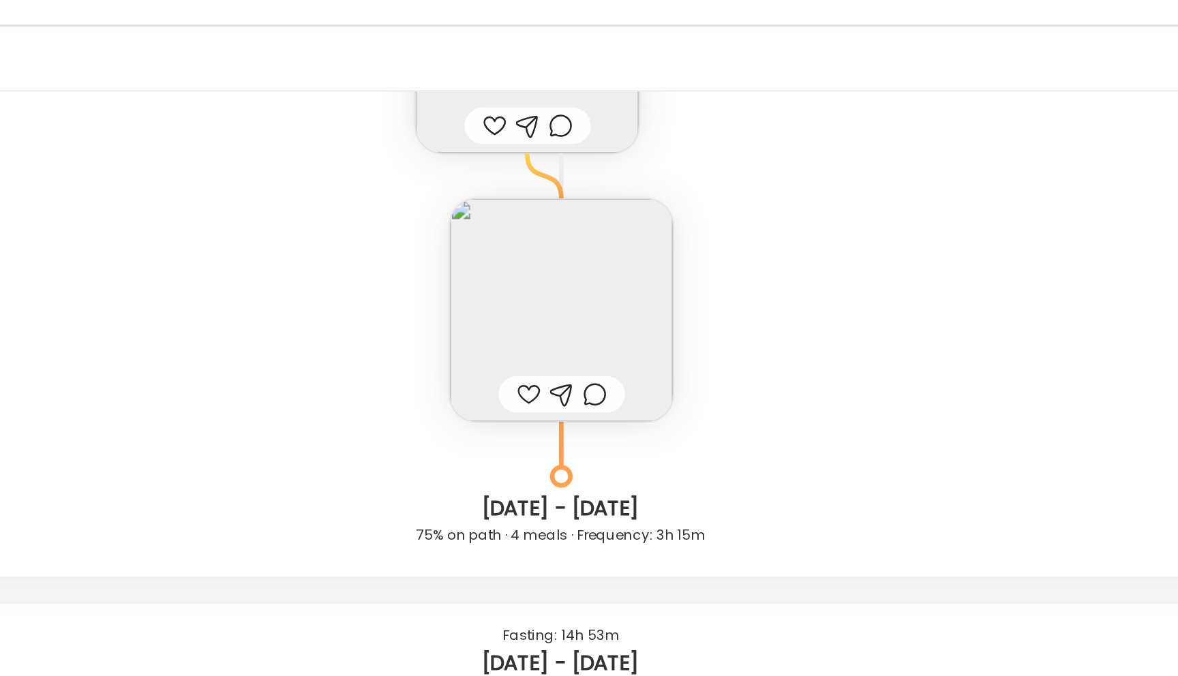
scroll to position [18970, 0]
click at [573, 242] on img at bounding box center [590, 240] width 134 height 134
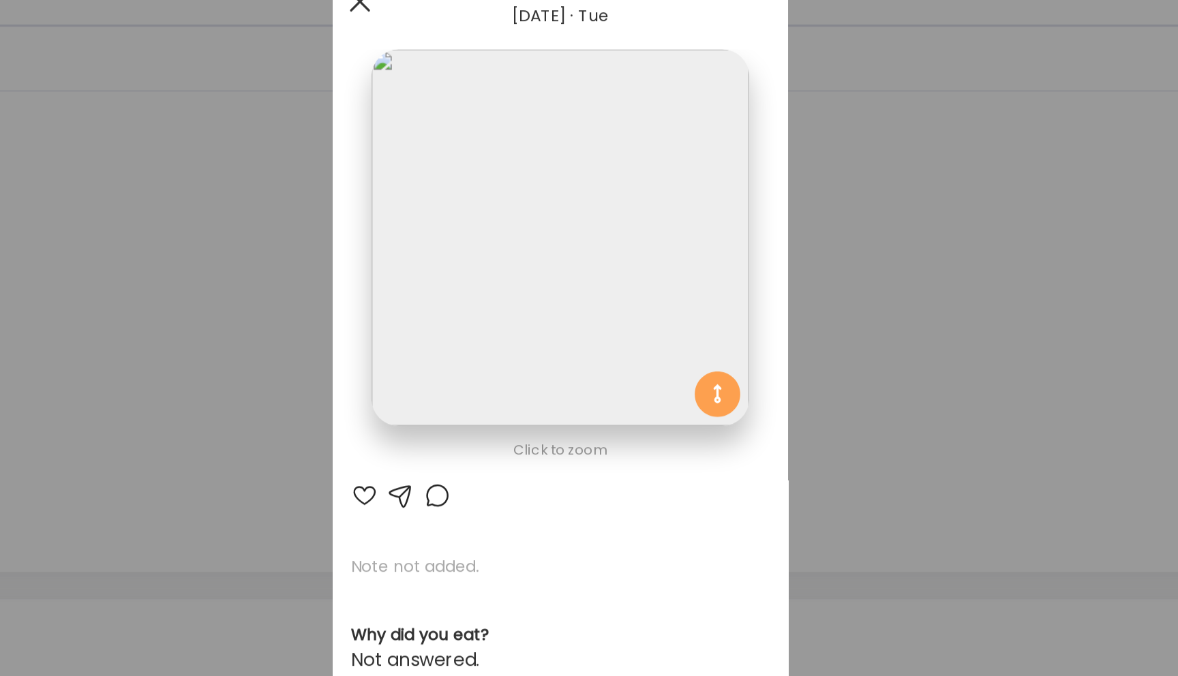
click at [468, 61] on div at bounding box center [469, 57] width 27 height 27
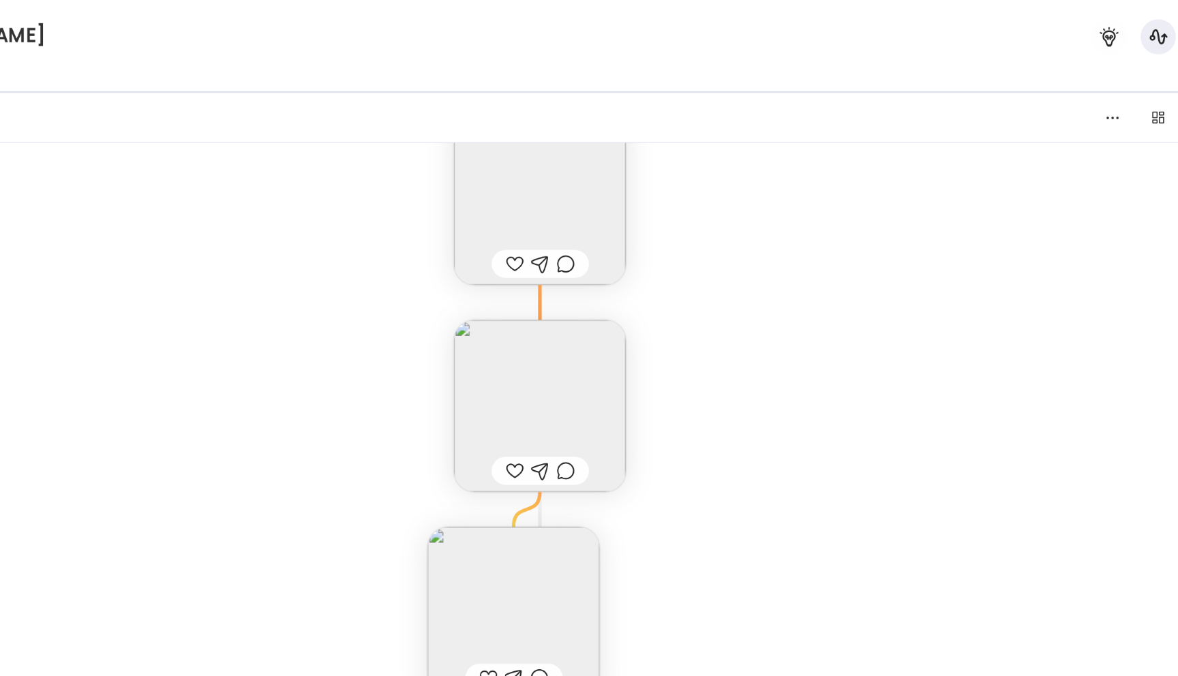
scroll to position [21195, 0]
click at [583, 312] on img at bounding box center [590, 309] width 134 height 134
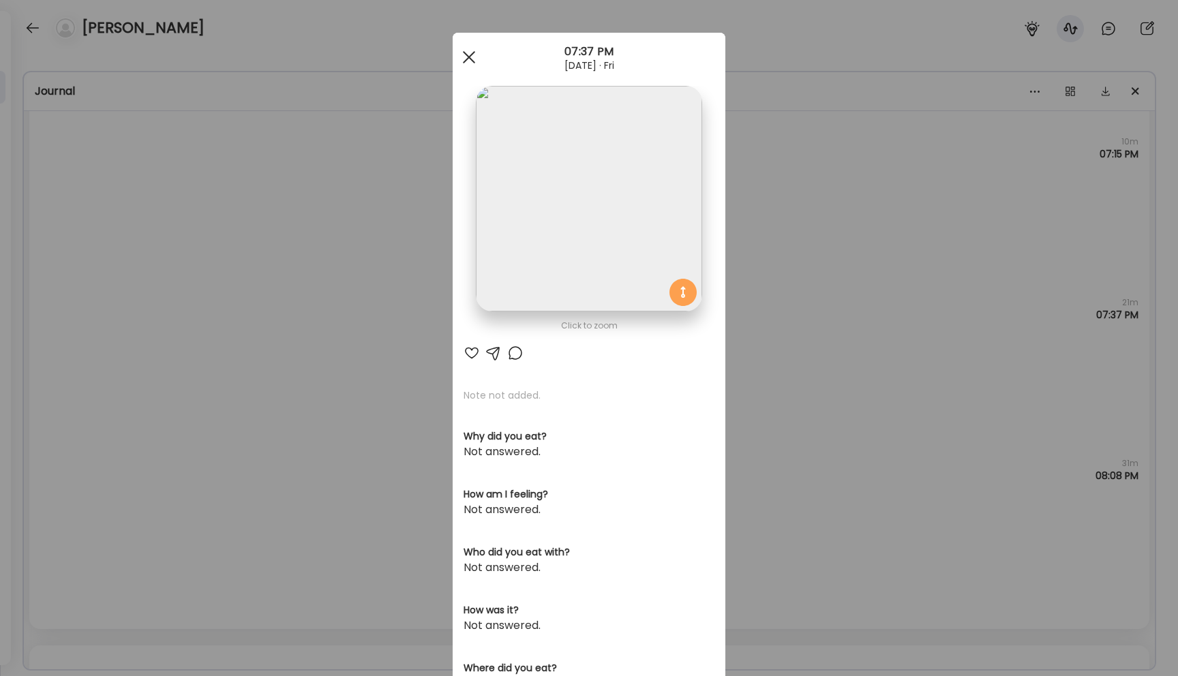
click at [467, 53] on div at bounding box center [469, 57] width 27 height 27
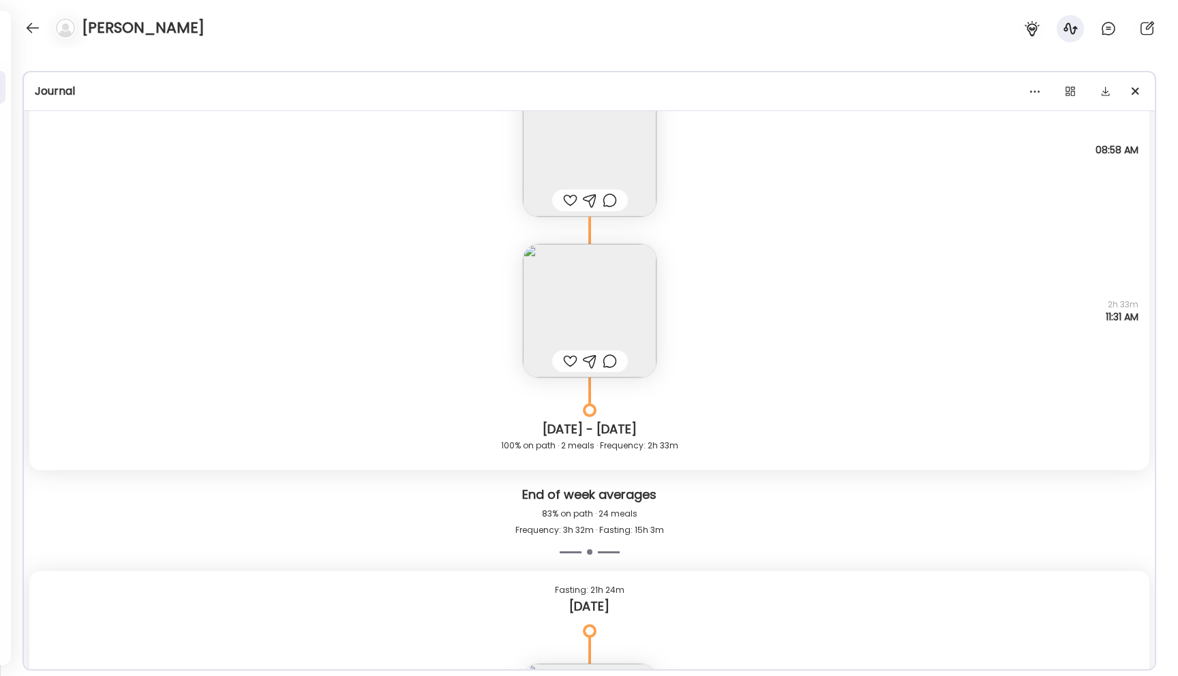
scroll to position [22522, 0]
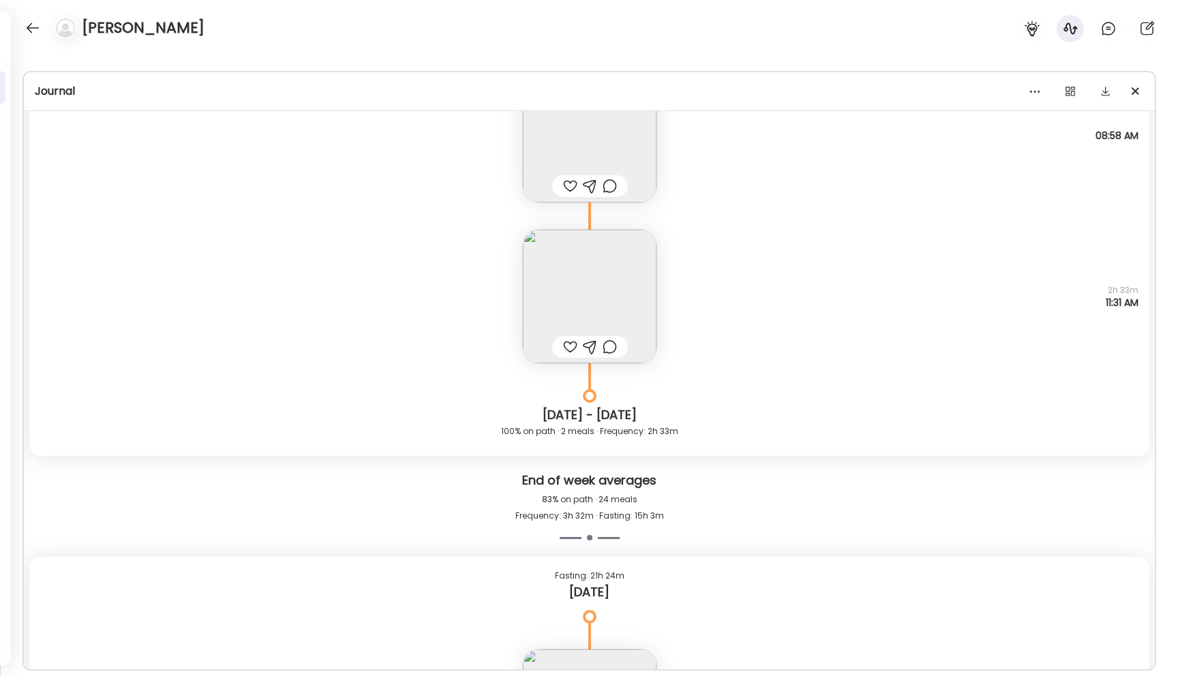
click at [571, 296] on img at bounding box center [590, 297] width 134 height 134
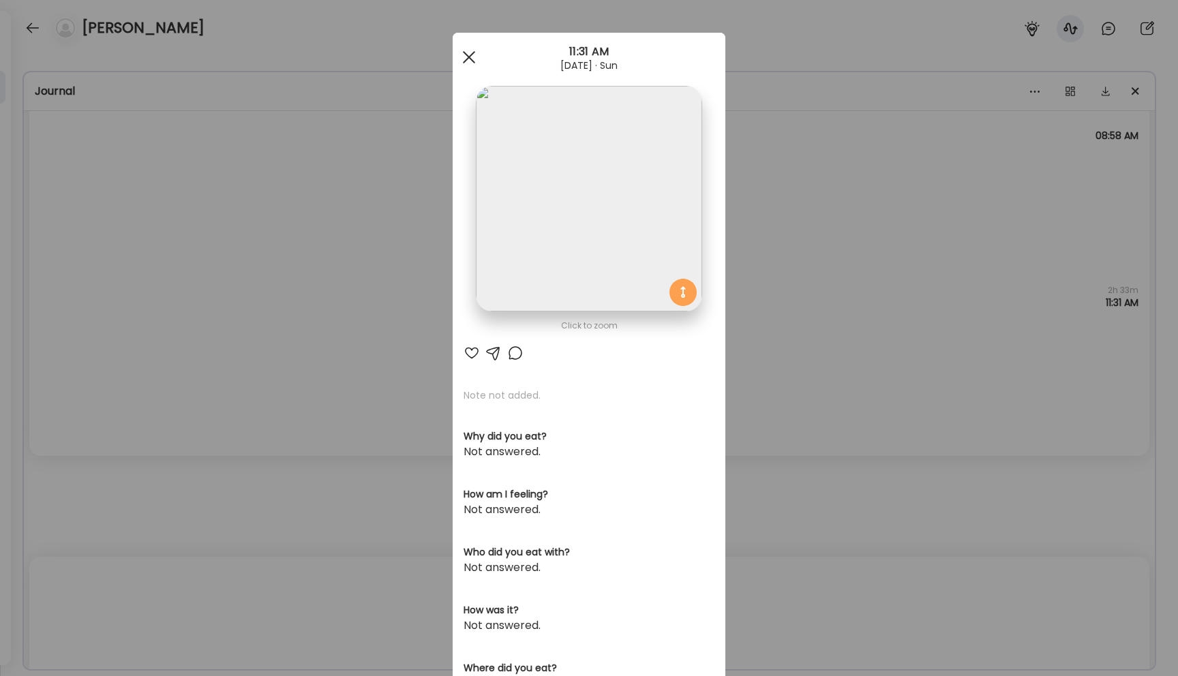
click at [470, 61] on div at bounding box center [469, 57] width 27 height 27
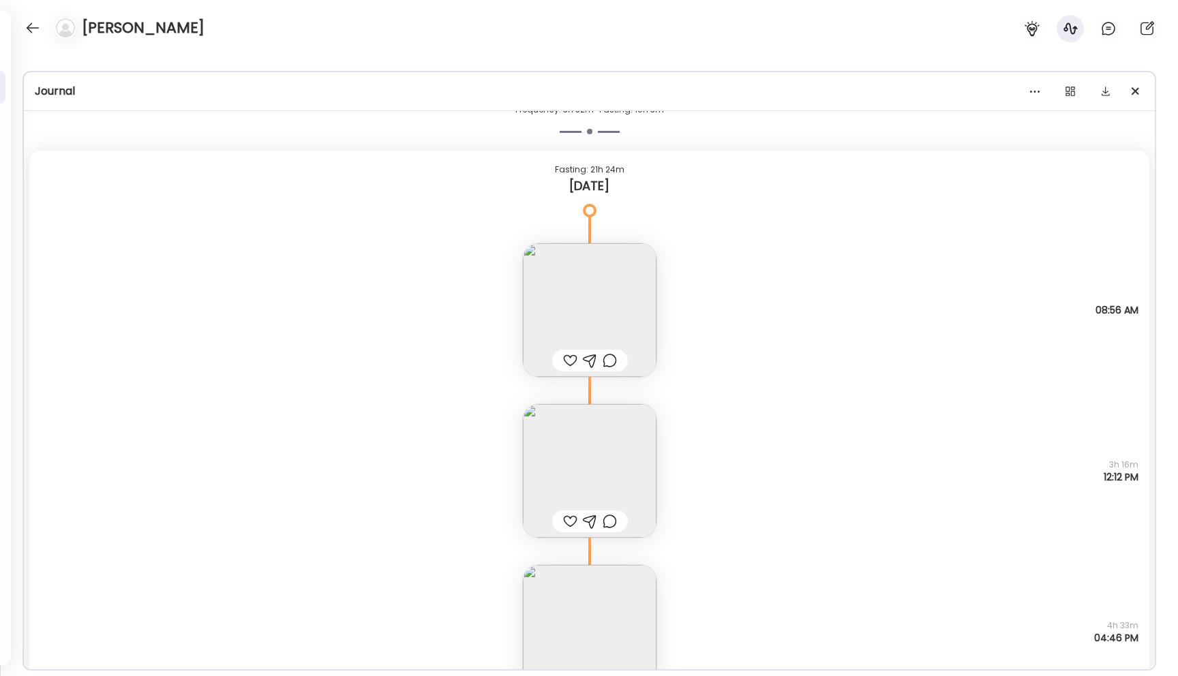
scroll to position [22927, 0]
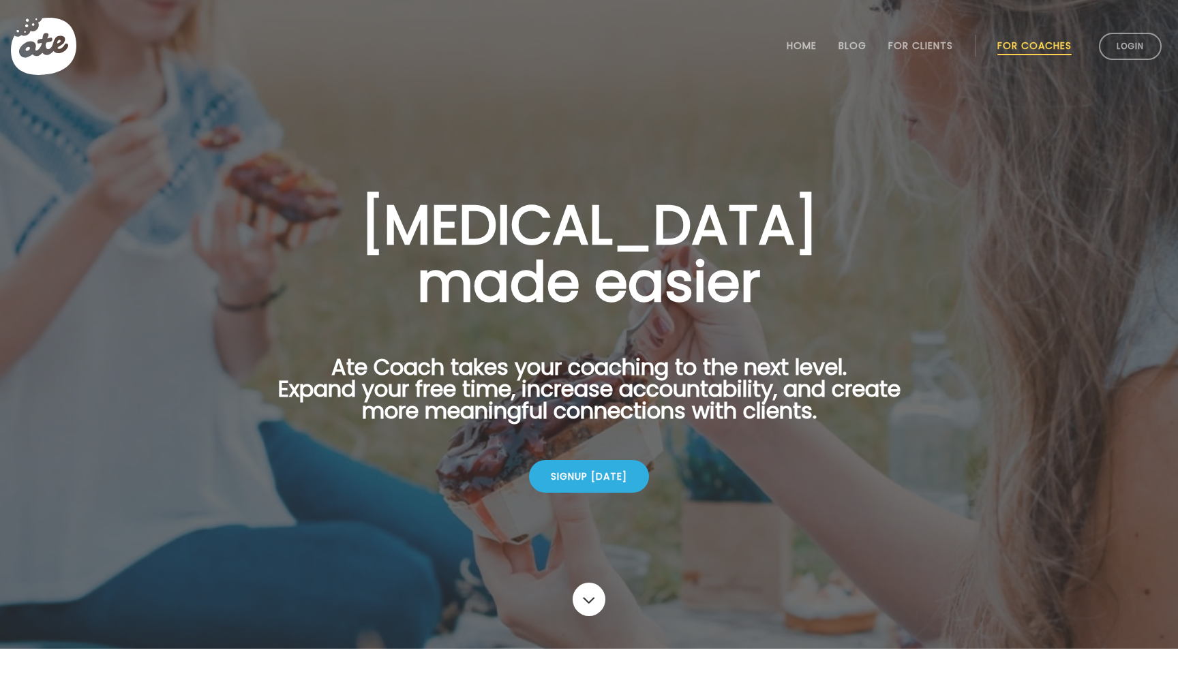
click at [1048, 44] on link "For Coaches" at bounding box center [1035, 45] width 74 height 11
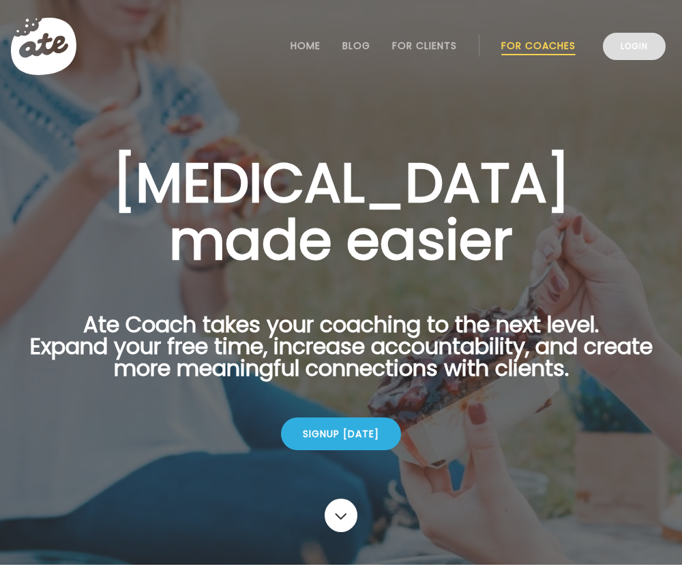
click at [623, 50] on link "Login" at bounding box center [634, 46] width 63 height 27
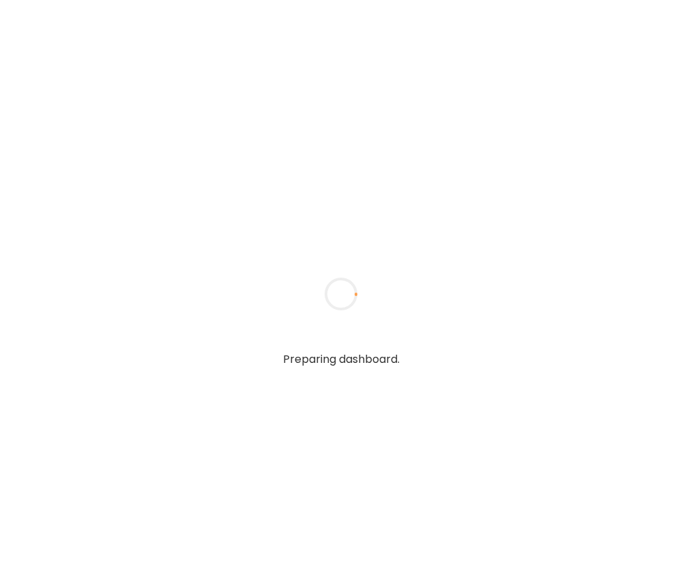
type input "*****"
type input "**********"
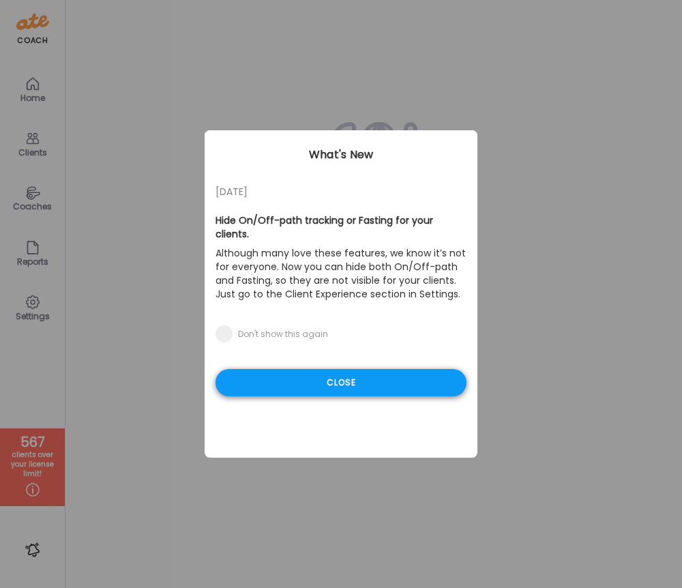
click at [288, 375] on div "Close" at bounding box center [340, 382] width 251 height 27
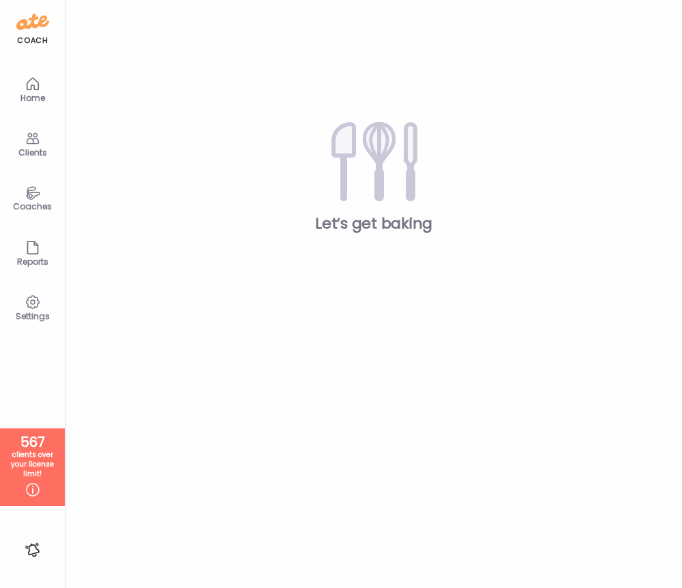
click at [33, 149] on div "Clients" at bounding box center [32, 152] width 49 height 9
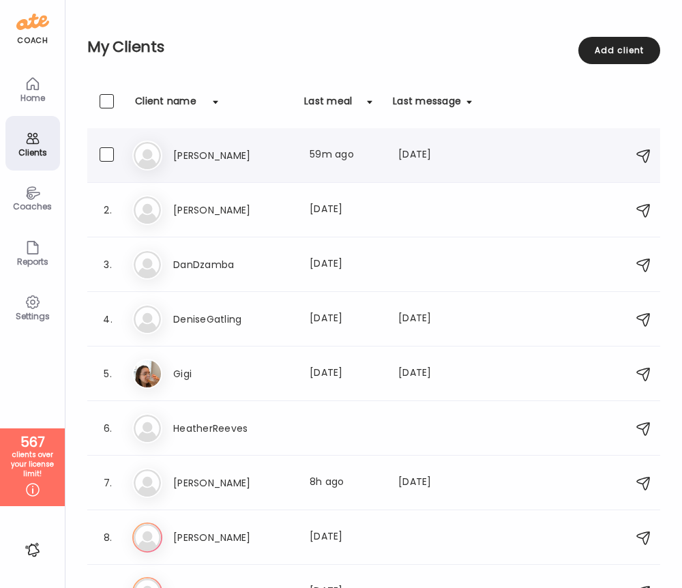
click at [180, 156] on h3 "[PERSON_NAME]" at bounding box center [233, 155] width 120 height 16
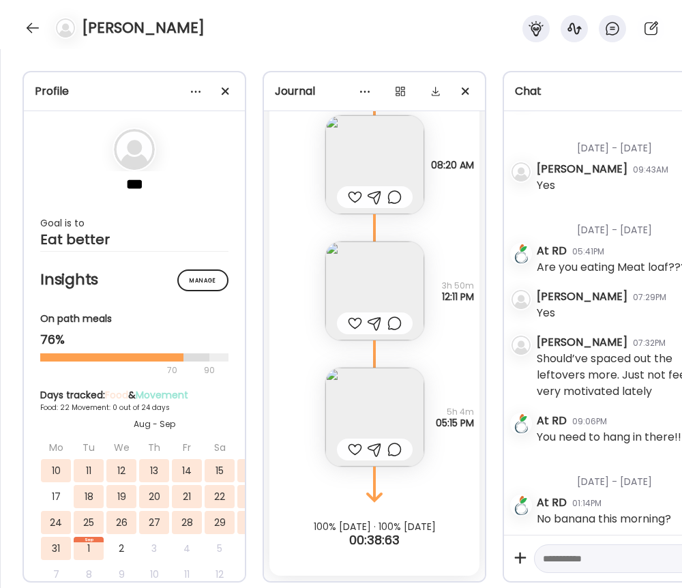
scroll to position [14872, 0]
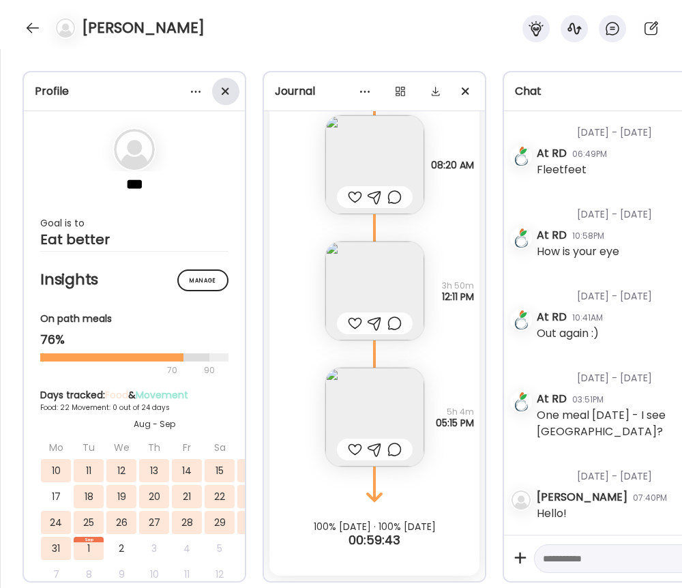
click at [223, 89] on span at bounding box center [226, 91] width 8 height 8
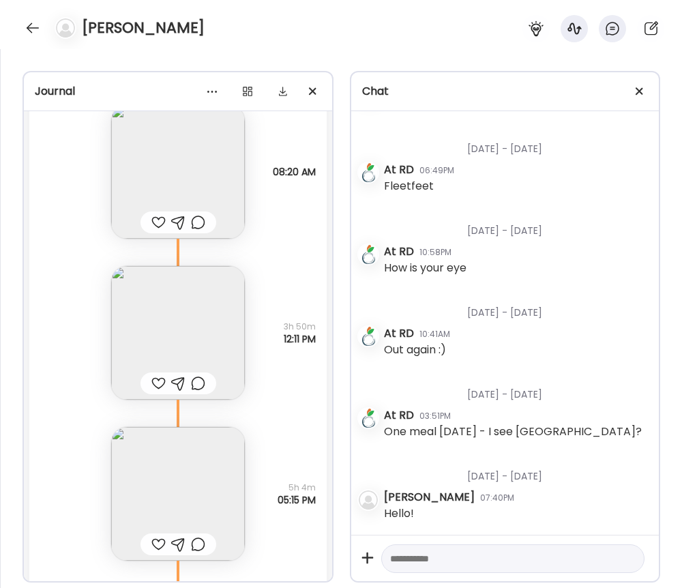
scroll to position [14250, 0]
click at [641, 92] on span at bounding box center [640, 91] width 8 height 8
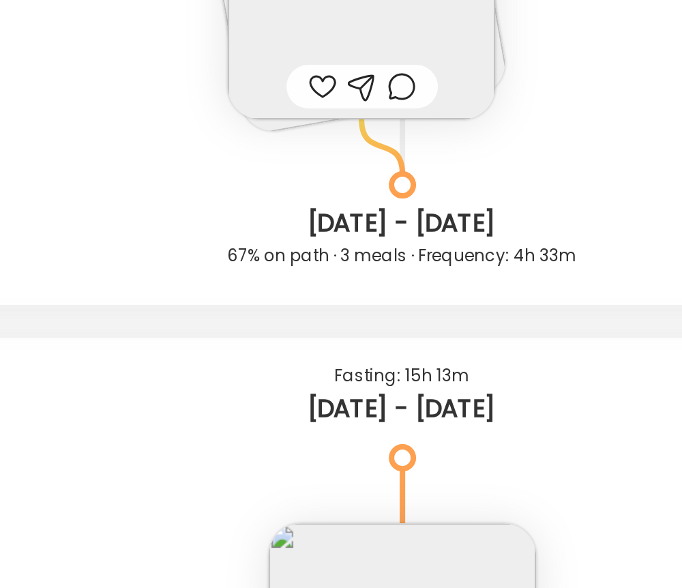
scroll to position [18111, 0]
